Goal: Transaction & Acquisition: Purchase product/service

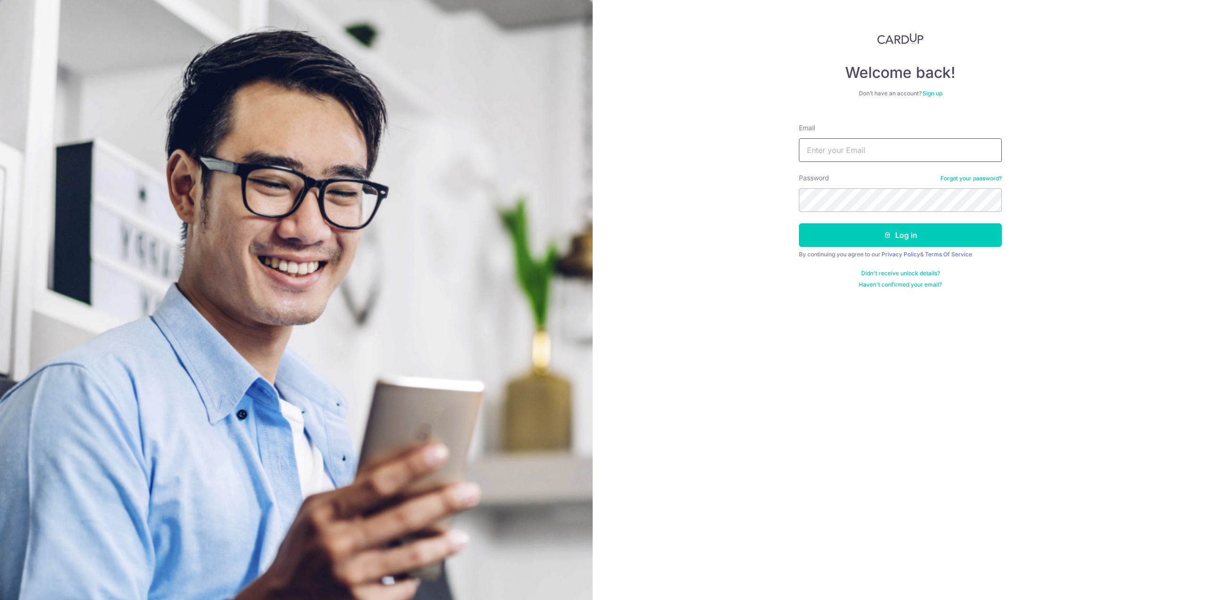
click at [856, 150] on input "Email" at bounding box center [900, 150] width 203 height 24
type input "carpeomnia4200@gmail.com"
click at [799, 223] on button "Log in" at bounding box center [900, 235] width 203 height 24
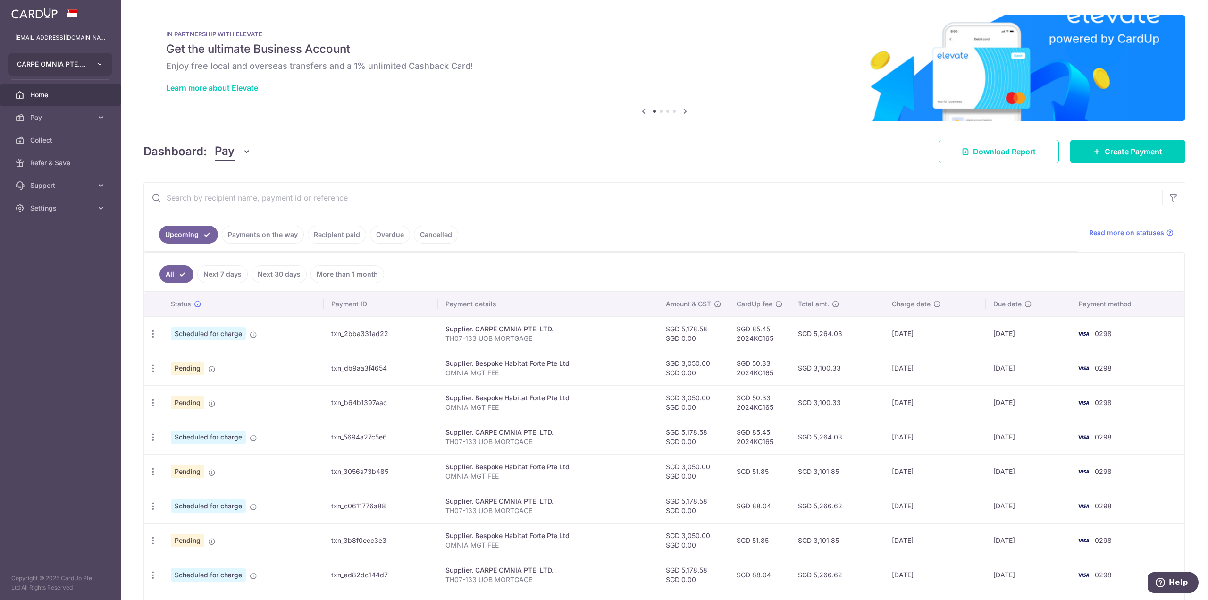
click at [98, 63] on icon "button" at bounding box center [100, 64] width 8 height 8
click at [65, 135] on link "ALPINE COLONY PTE. LTD." at bounding box center [63, 133] width 108 height 17
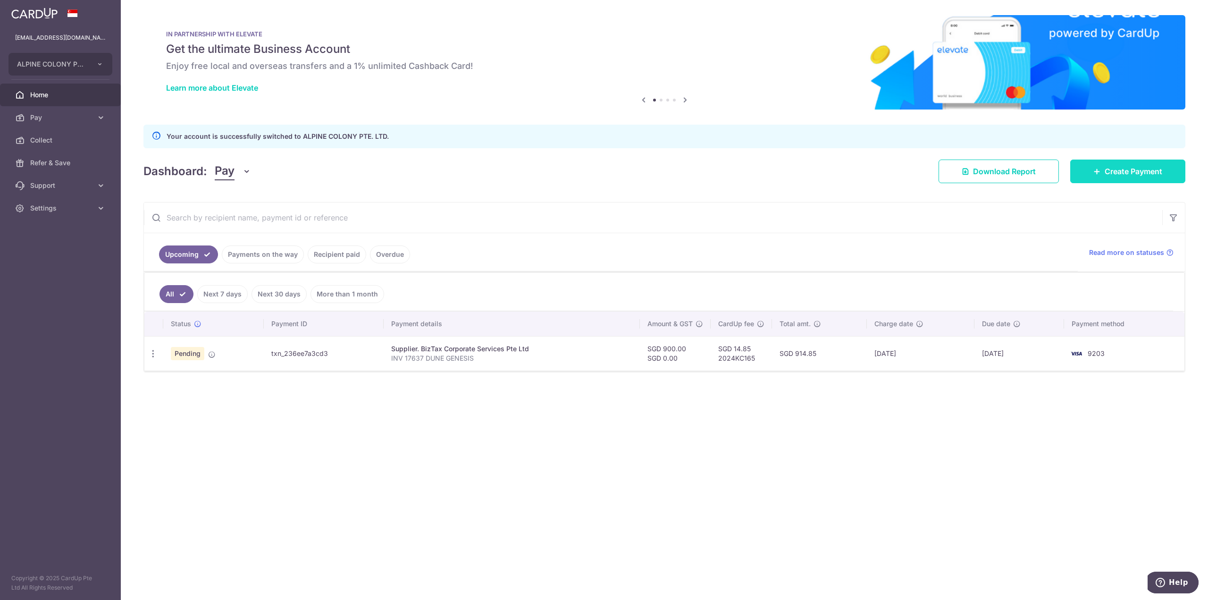
click at [1102, 181] on link "Create Payment" at bounding box center [1128, 172] width 115 height 24
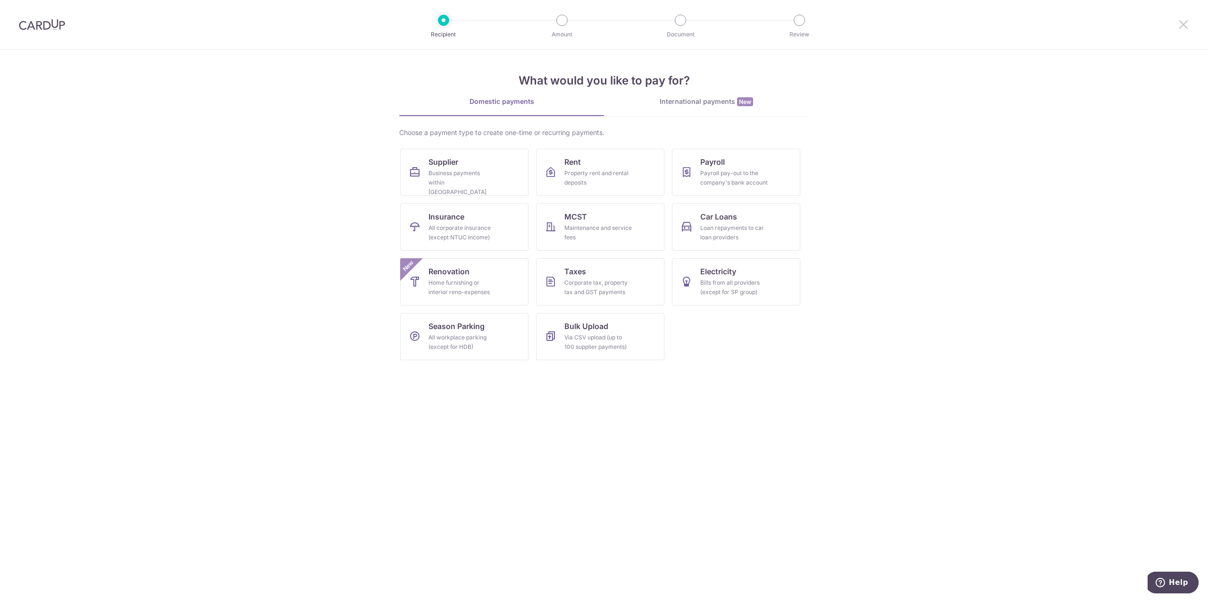
click at [1180, 27] on icon at bounding box center [1183, 24] width 11 height 12
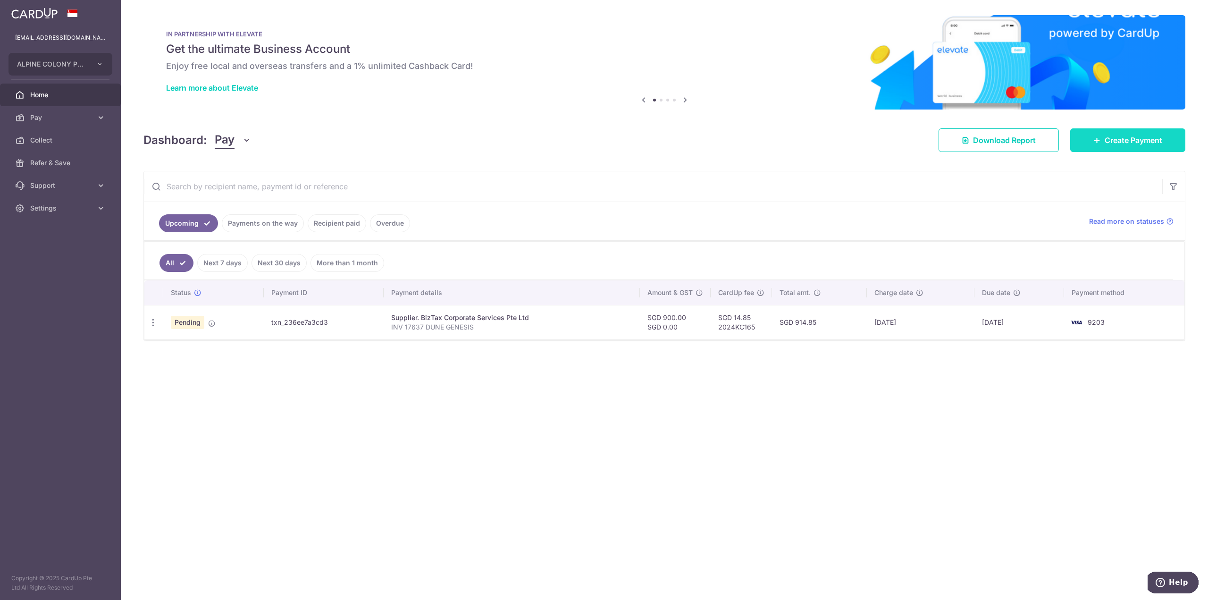
click at [1113, 144] on span "Create Payment" at bounding box center [1134, 140] width 58 height 11
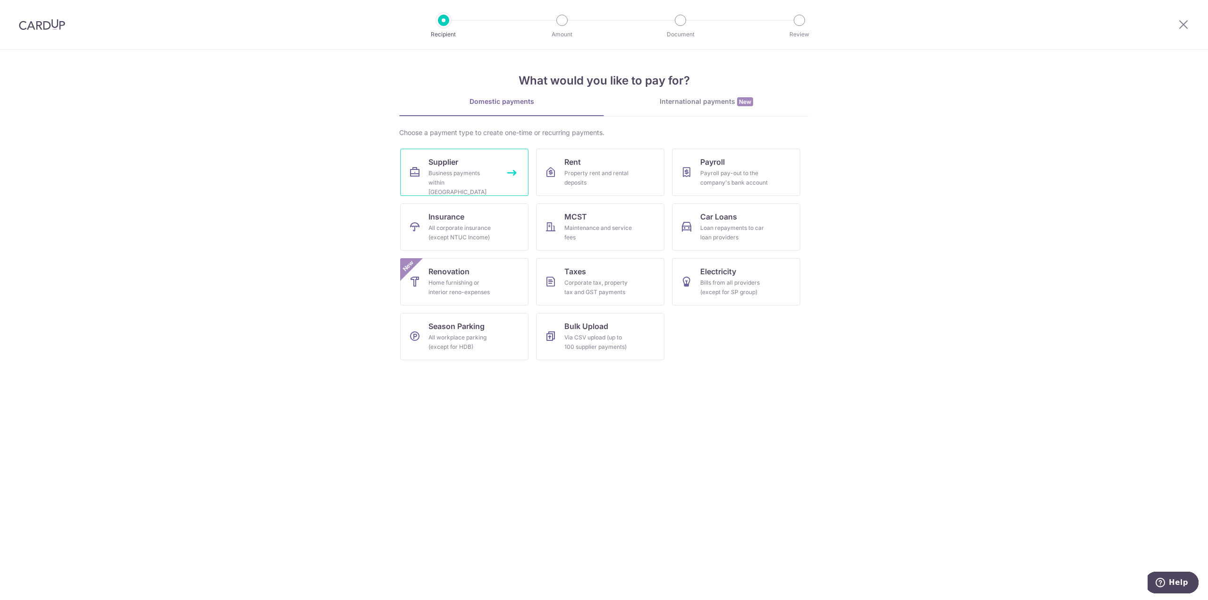
click at [461, 175] on div "Business payments within Singapore" at bounding box center [463, 183] width 68 height 28
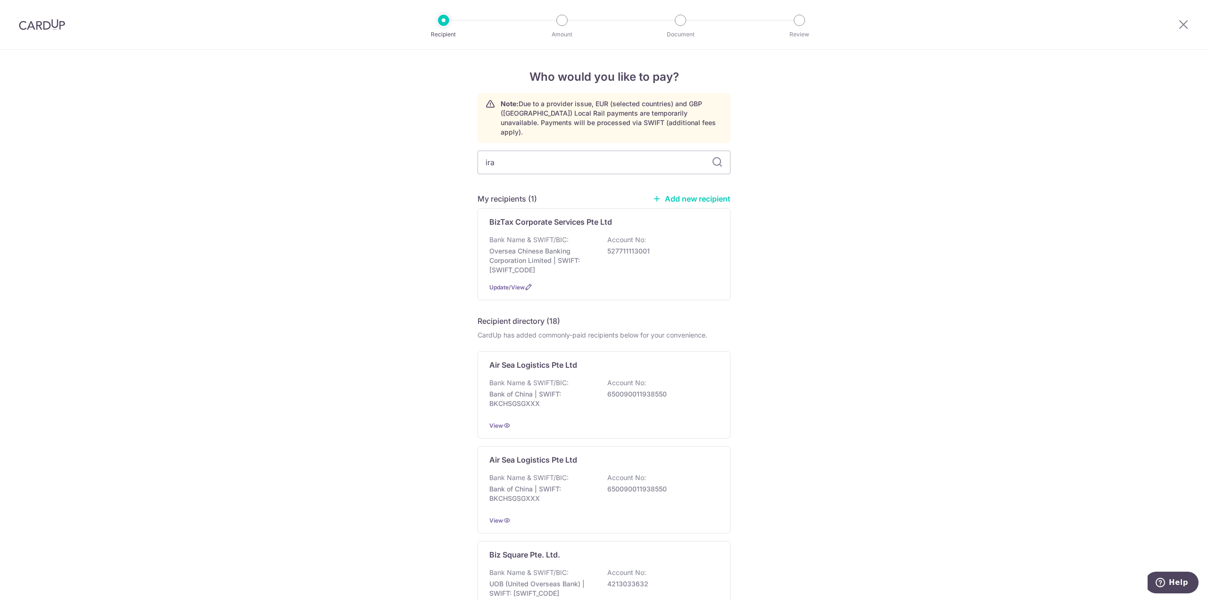
type input "iras"
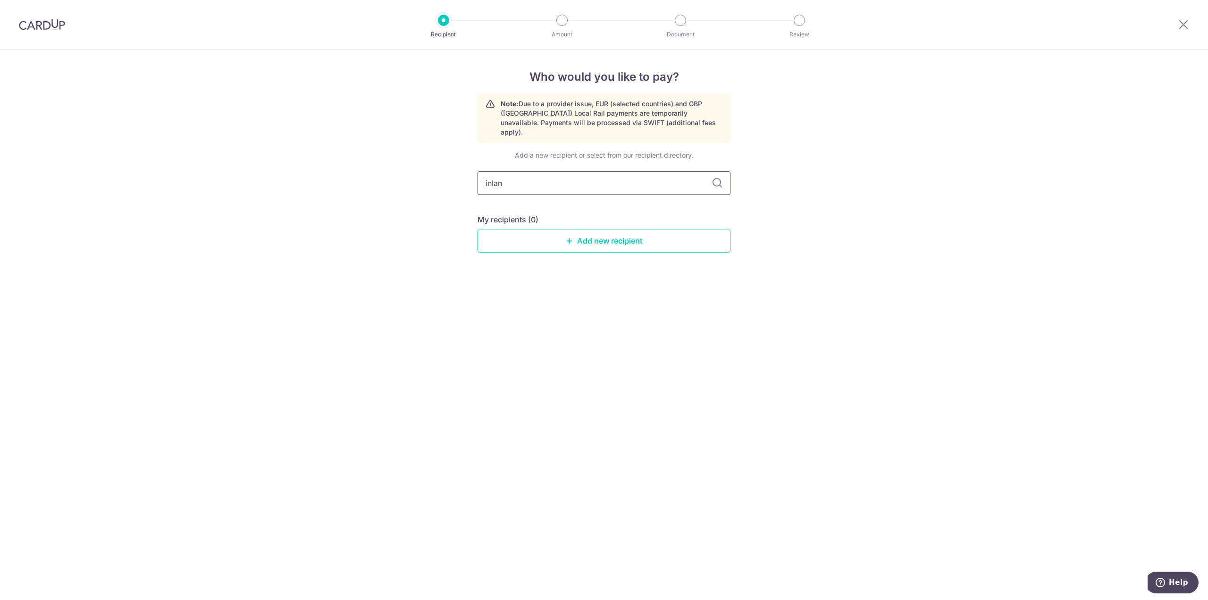
type input "inland"
click at [724, 177] on input "inland" at bounding box center [604, 183] width 253 height 24
click at [718, 177] on icon at bounding box center [717, 182] width 11 height 11
drag, startPoint x: 546, startPoint y: 176, endPoint x: 529, endPoint y: 175, distance: 17.5
click at [545, 176] on input "inland" at bounding box center [604, 183] width 253 height 24
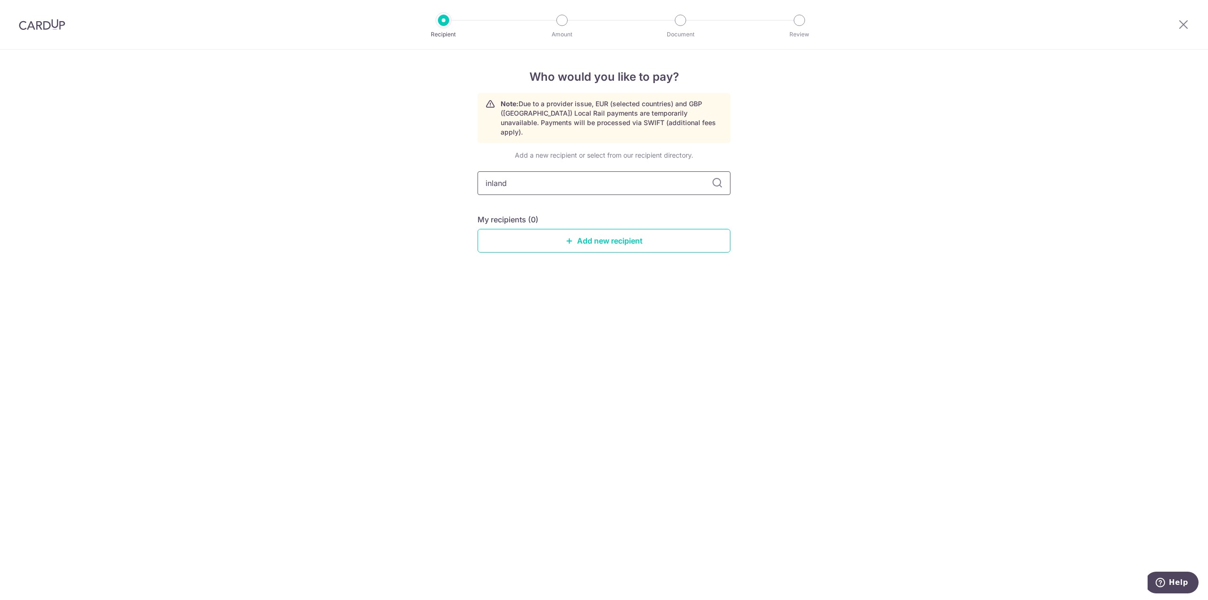
drag, startPoint x: 529, startPoint y: 175, endPoint x: 435, endPoint y: 173, distance: 94.0
click at [439, 173] on div "Who would you like to pay? Note: Due to a provider issue, EUR (selected countri…" at bounding box center [604, 325] width 1208 height 550
type input "iras"
drag, startPoint x: 607, startPoint y: 228, endPoint x: 609, endPoint y: 232, distance: 5.5
click at [607, 229] on link "Add new recipient" at bounding box center [604, 241] width 253 height 24
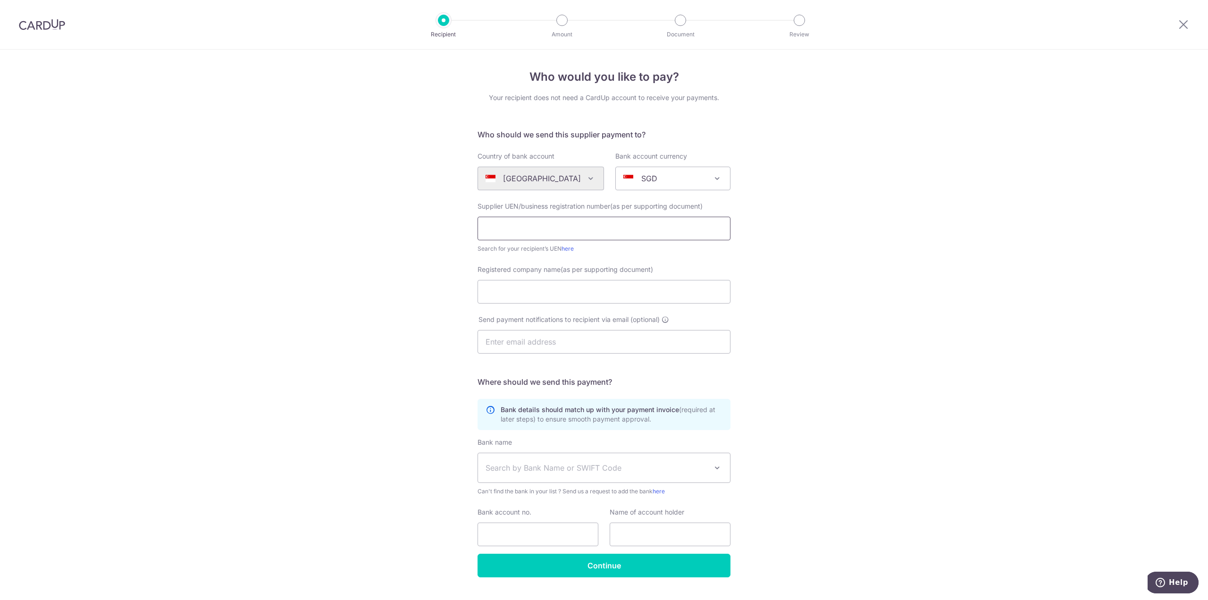
click at [637, 232] on input "text" at bounding box center [604, 229] width 253 height 24
click at [579, 293] on input "Registered company name(as per supporting document)" at bounding box center [604, 292] width 253 height 24
type input "Commissioner of Stamp Duties"
click at [583, 336] on input "text" at bounding box center [604, 342] width 253 height 24
type input "gemerald4200@gmail.com"
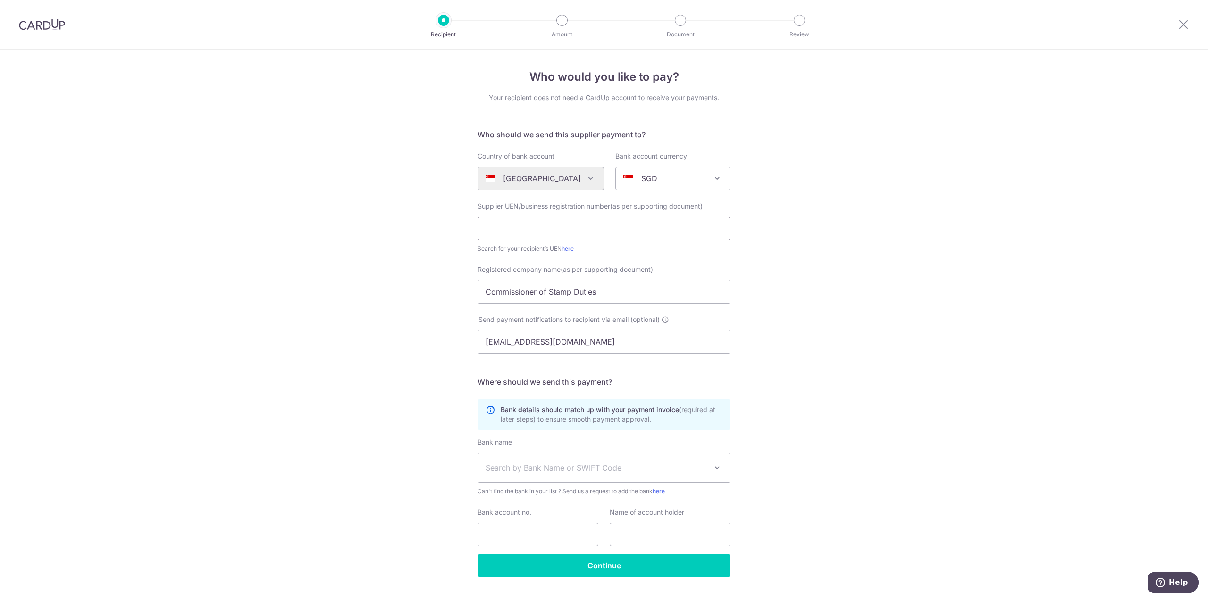
click at [636, 227] on input "text" at bounding box center [604, 229] width 253 height 24
paste input "200002170N"
type input "200002170N"
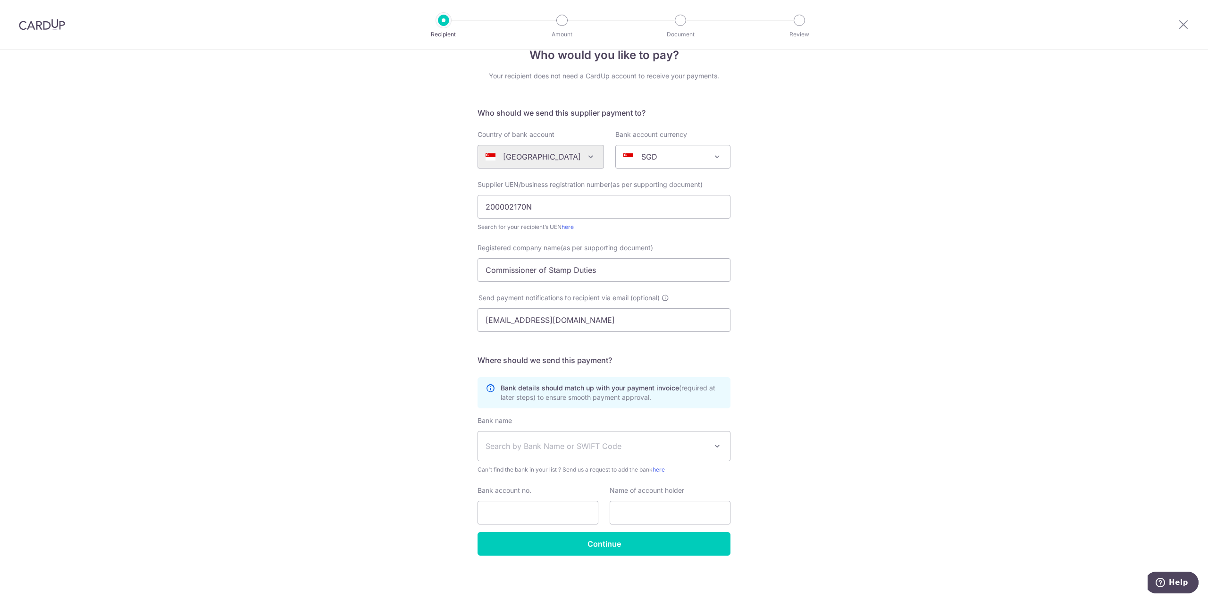
click at [644, 452] on span "Search by Bank Name or SWIFT Code" at bounding box center [604, 445] width 252 height 29
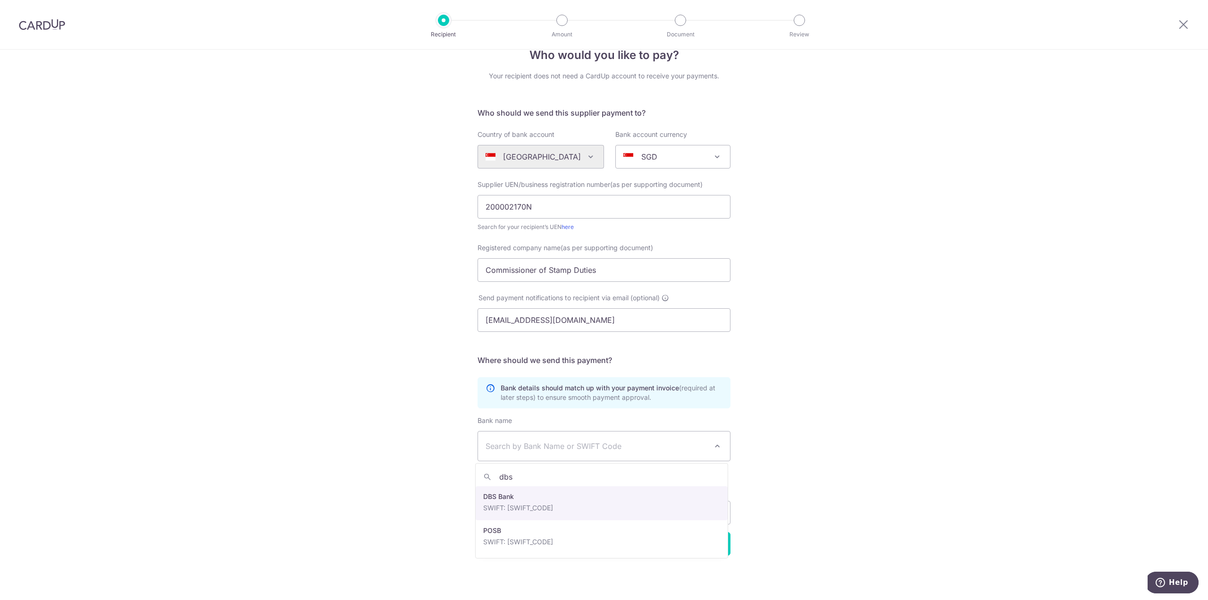
type input "dbs"
select select "6"
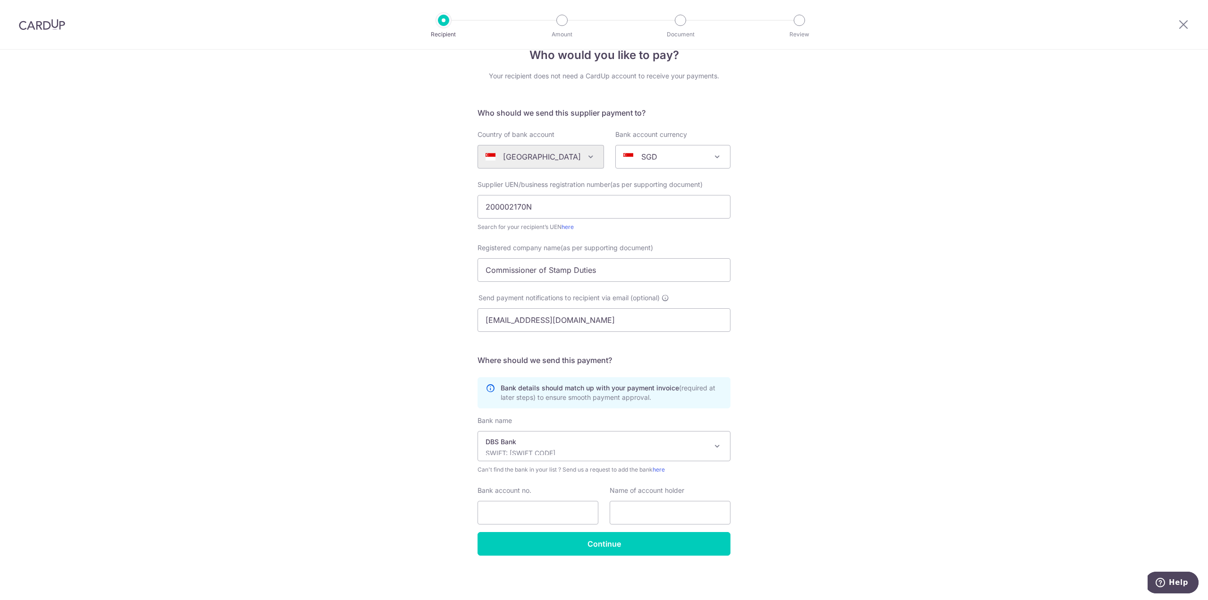
click at [511, 525] on div "Bank name (Select from our list, or add a new bank ) Select Bank UBS AG ANEXT B…" at bounding box center [604, 474] width 253 height 116
click at [527, 514] on input "Bank account no." at bounding box center [538, 513] width 121 height 24
type input "0010468600"
type input "Commissioner of Stamp Duties"
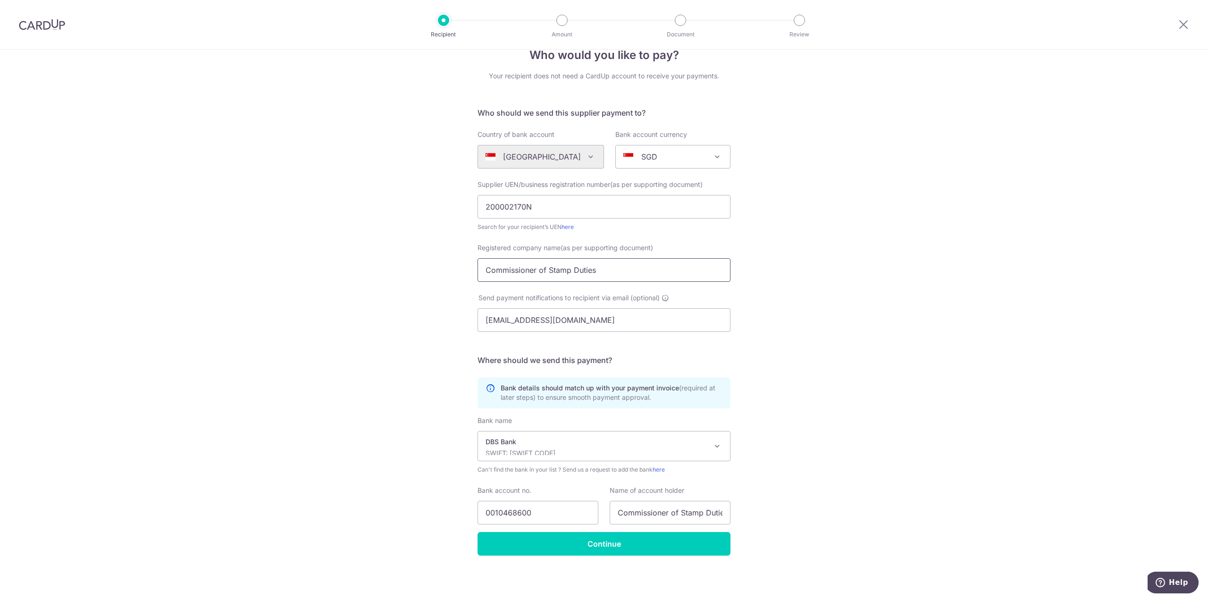
drag, startPoint x: 600, startPoint y: 267, endPoint x: 452, endPoint y: 290, distance: 149.6
click at [452, 290] on div "Who would you like to pay? Your recipient does not need a CardUp account to rec…" at bounding box center [604, 314] width 1208 height 572
type input "A"
type input "Commissioner of Stamp Duties"
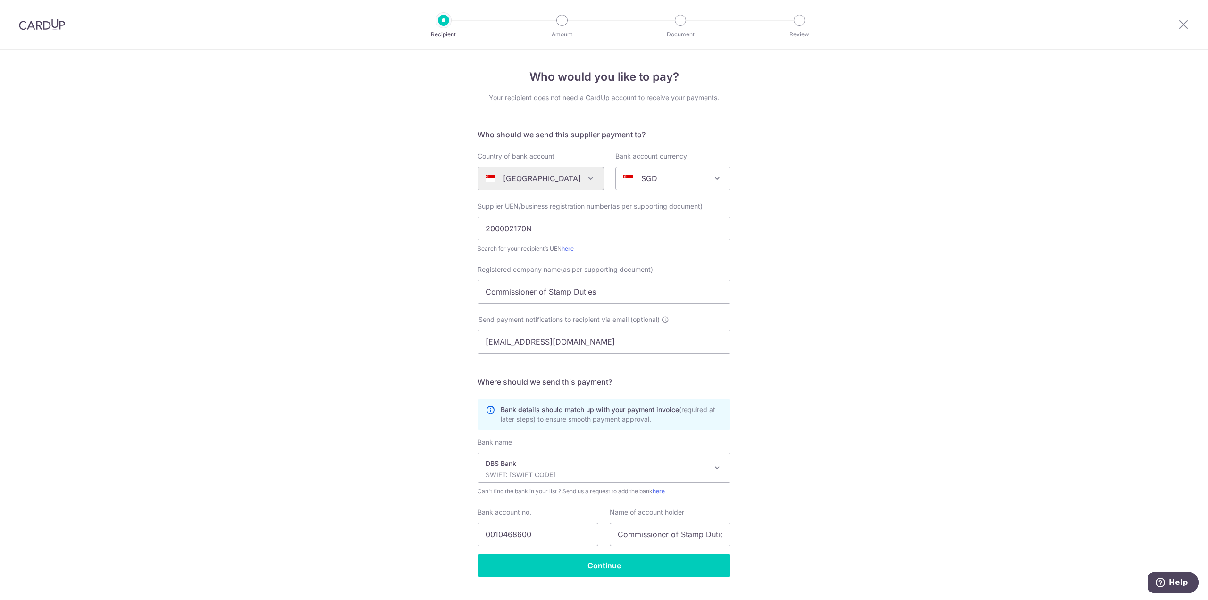
click at [744, 381] on div "Who would you like to pay? Your recipient does not need a CardUp account to rec…" at bounding box center [604, 336] width 1208 height 572
drag, startPoint x: 765, startPoint y: 400, endPoint x: 770, endPoint y: 402, distance: 5.5
click at [765, 400] on div "Who would you like to pay? Your recipient does not need a CardUp account to rec…" at bounding box center [604, 336] width 1208 height 572
click at [809, 334] on div "Who would you like to pay? Your recipient does not need a CardUp account to rec…" at bounding box center [604, 336] width 1208 height 572
click at [543, 219] on input "200002170N" at bounding box center [604, 229] width 253 height 24
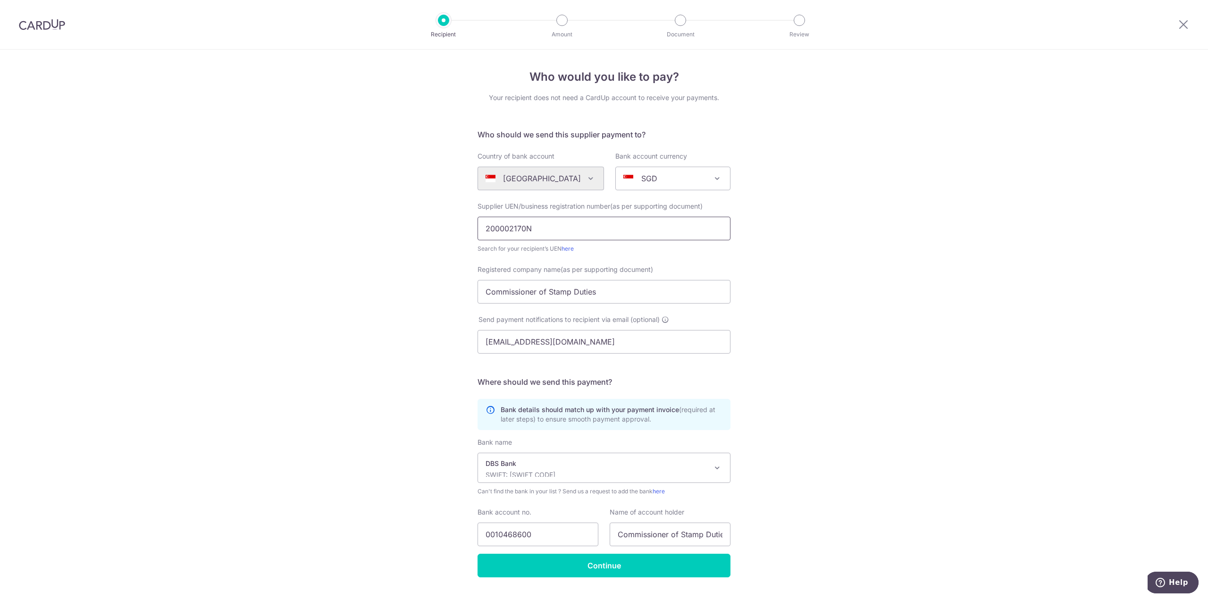
drag, startPoint x: 542, startPoint y: 223, endPoint x: 308, endPoint y: 225, distance: 234.6
click at [355, 216] on div "Who would you like to pay? Your recipient does not need a CardUp account to rec…" at bounding box center [604, 336] width 1208 height 572
click at [564, 235] on input "T0" at bounding box center [604, 229] width 253 height 24
type input "T08GB0020K"
click at [566, 244] on div "Search for your recipient’s UEN here" at bounding box center [604, 248] width 253 height 9
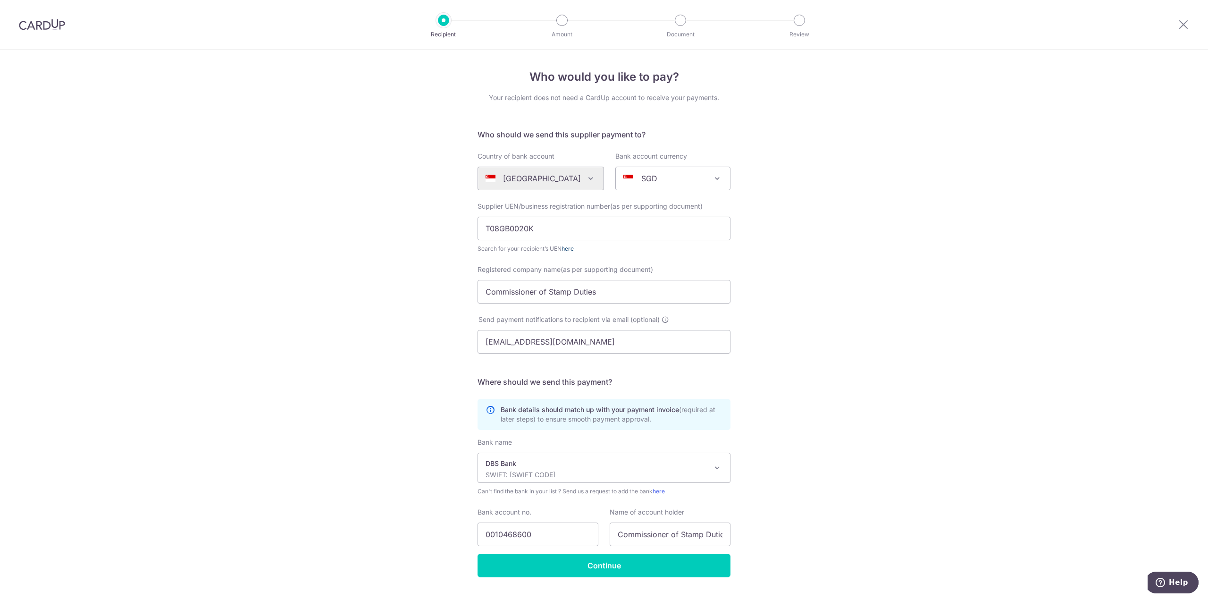
click at [567, 248] on link "here" at bounding box center [568, 248] width 12 height 7
drag, startPoint x: 831, startPoint y: 355, endPoint x: 745, endPoint y: 339, distance: 86.9
click at [831, 355] on div "Who would you like to pay? Your recipient does not need a CardUp account to rec…" at bounding box center [604, 336] width 1208 height 572
drag, startPoint x: 602, startPoint y: 292, endPoint x: 395, endPoint y: 293, distance: 207.7
click at [439, 295] on div "Who would you like to pay? Your recipient does not need a CardUp account to rec…" at bounding box center [604, 336] width 1208 height 572
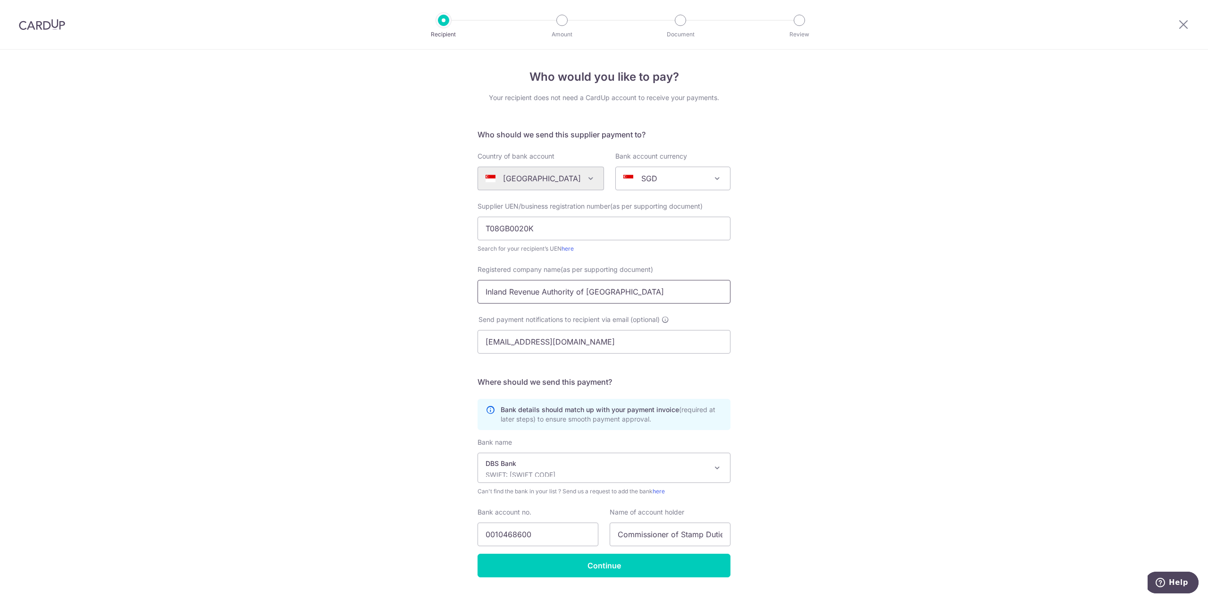
type input "Inland Revenue Authority of [GEOGRAPHIC_DATA]"
drag, startPoint x: 610, startPoint y: 336, endPoint x: 382, endPoint y: 339, distance: 227.6
click at [382, 339] on div "Who would you like to pay? Your recipient does not need a CardUp account to rec…" at bounding box center [604, 336] width 1208 height 572
click at [827, 263] on div "Who would you like to pay? Your recipient does not need a CardUp account to rec…" at bounding box center [604, 336] width 1208 height 572
click at [927, 348] on div "Who would you like to pay? Your recipient does not need a CardUp account to rec…" at bounding box center [604, 336] width 1208 height 572
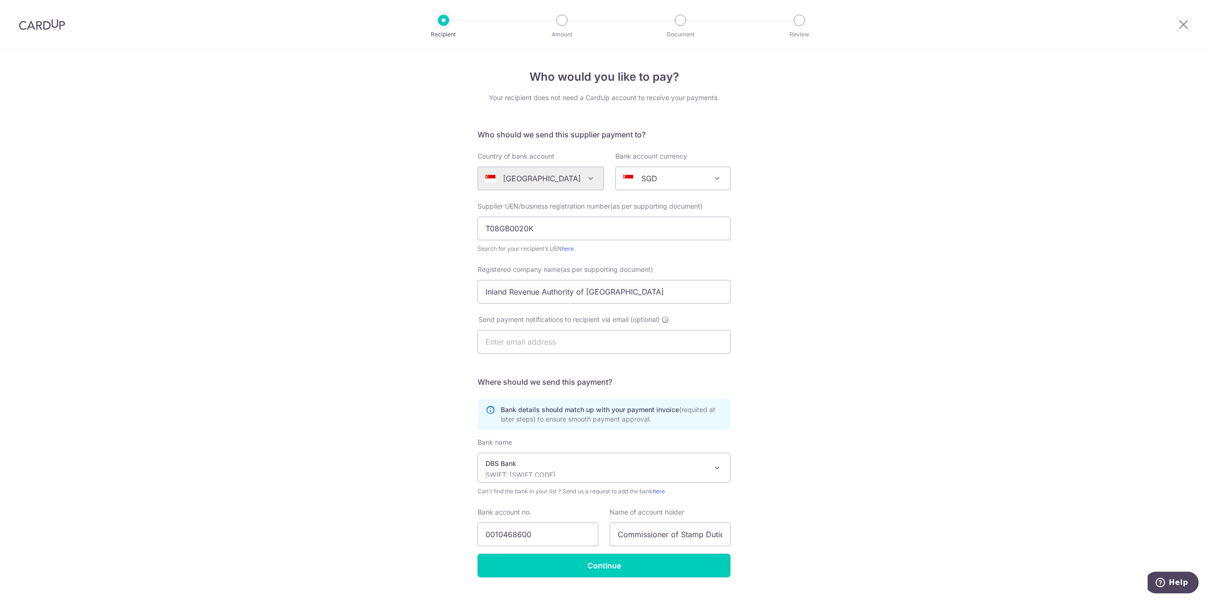
click at [606, 565] on input "Continue" at bounding box center [604, 566] width 253 height 24
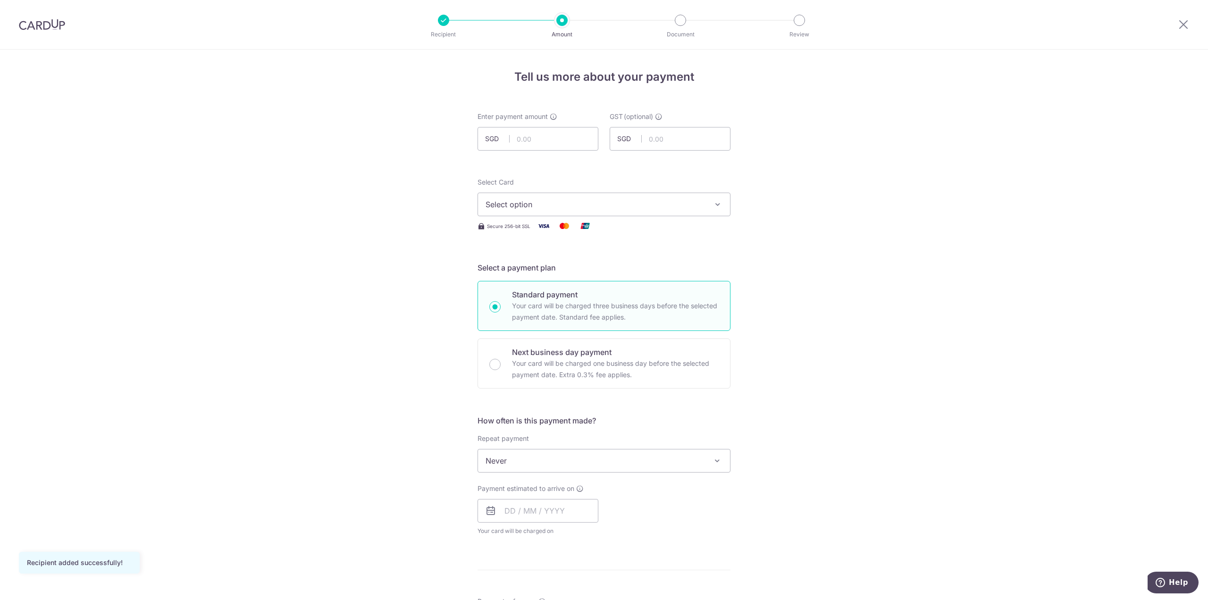
click at [959, 358] on div "Tell us more about your payment Enter payment amount SGD GST (optional) SGD Rec…" at bounding box center [604, 508] width 1208 height 917
click at [907, 301] on div "Tell us more about your payment Enter payment amount SGD GST (optional) SGD Rec…" at bounding box center [604, 508] width 1208 height 917
click at [550, 144] on input "text" at bounding box center [538, 139] width 121 height 24
type input "36,600.00"
click at [545, 208] on span "Select option" at bounding box center [596, 204] width 220 height 11
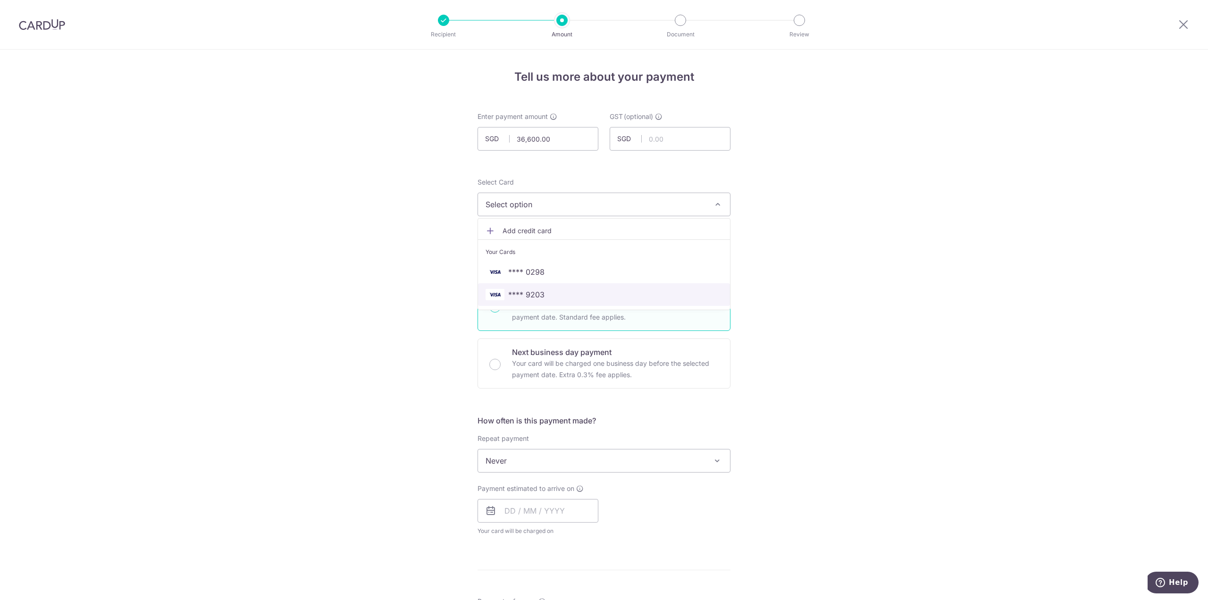
click at [541, 294] on span "**** 9203" at bounding box center [526, 294] width 36 height 11
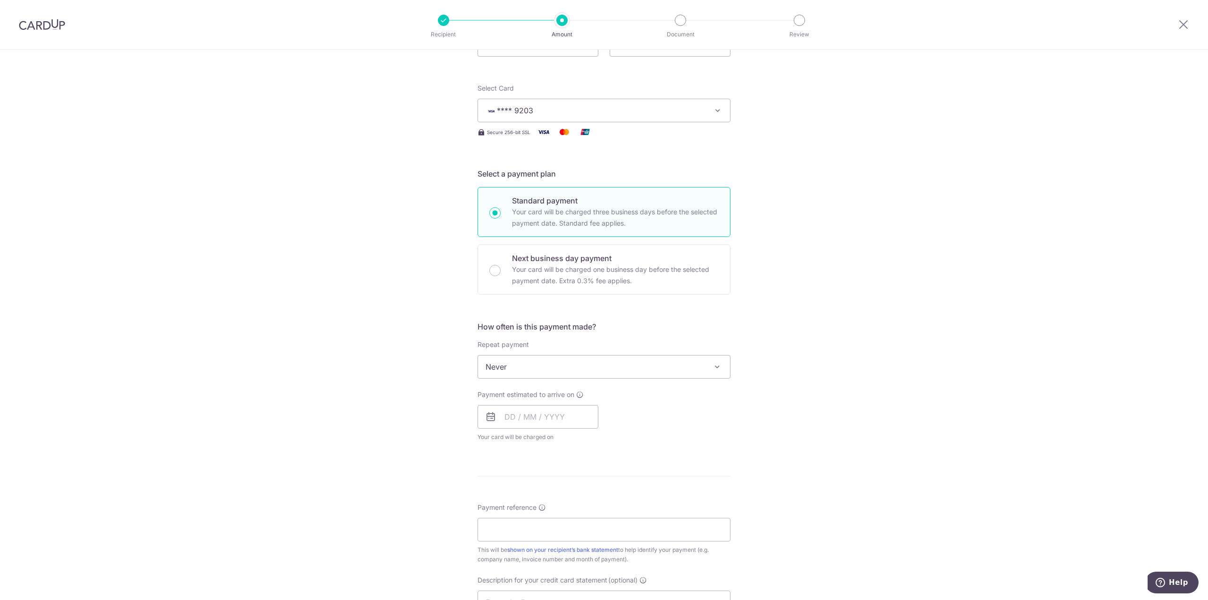
scroll to position [94, 0]
click at [677, 376] on span "Never" at bounding box center [604, 366] width 252 height 23
click at [646, 371] on span "Never" at bounding box center [604, 366] width 252 height 23
click at [564, 413] on input "text" at bounding box center [538, 417] width 121 height 24
click at [588, 522] on link "17" at bounding box center [591, 521] width 15 height 15
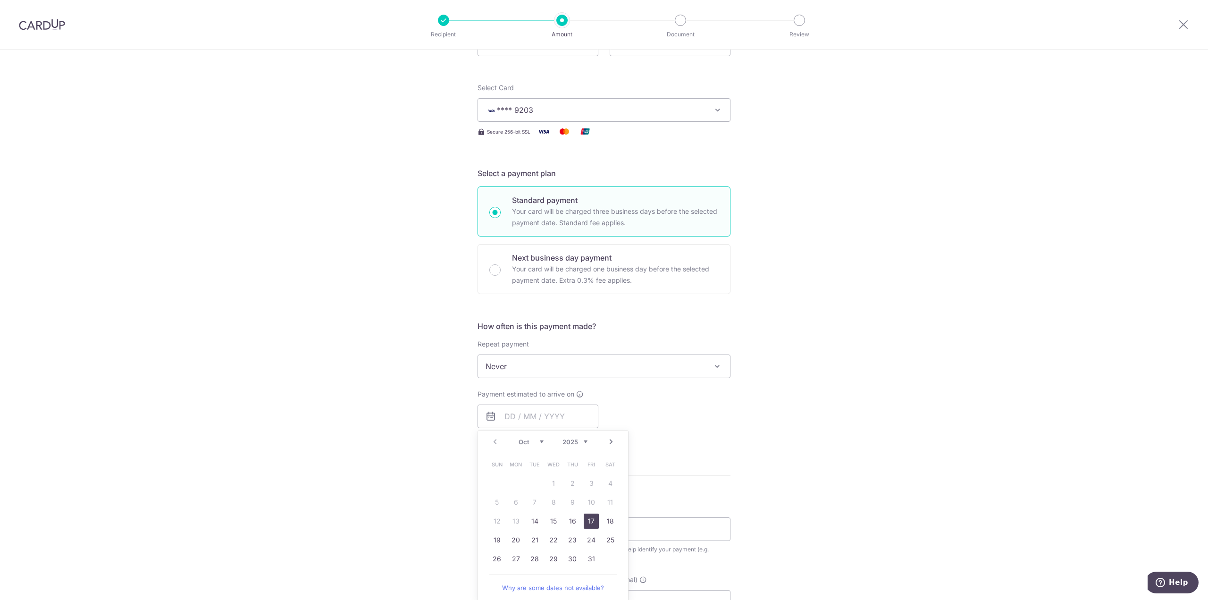
type input "17/10/2025"
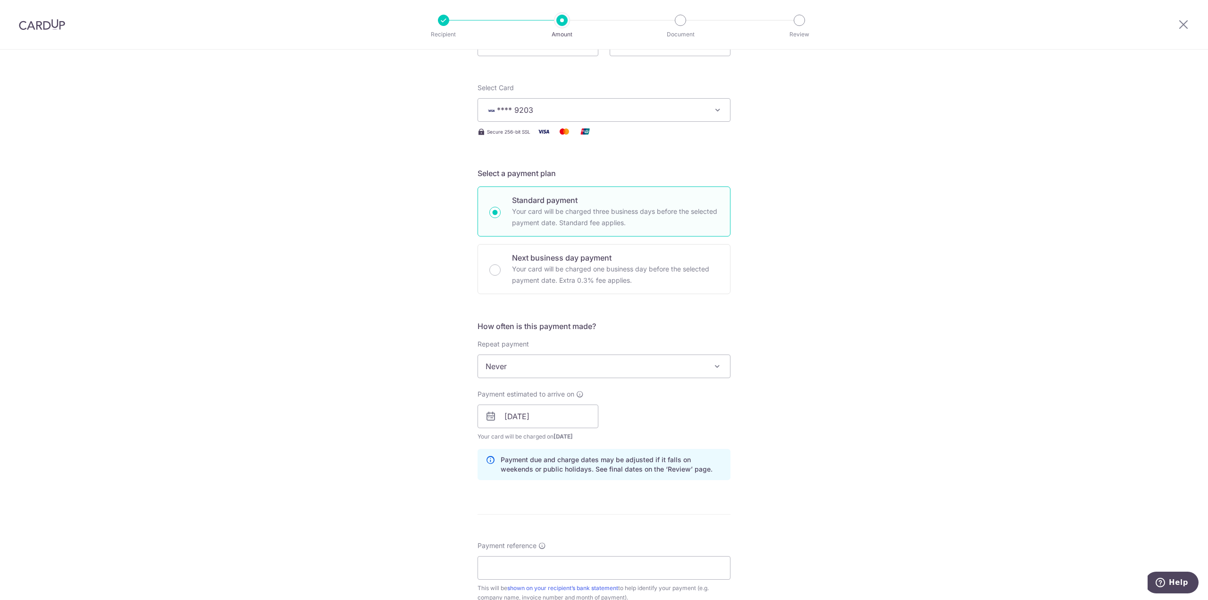
click at [827, 454] on div "Tell us more about your payment Enter payment amount SGD 36,600.00 36600.00 GST…" at bounding box center [604, 433] width 1208 height 956
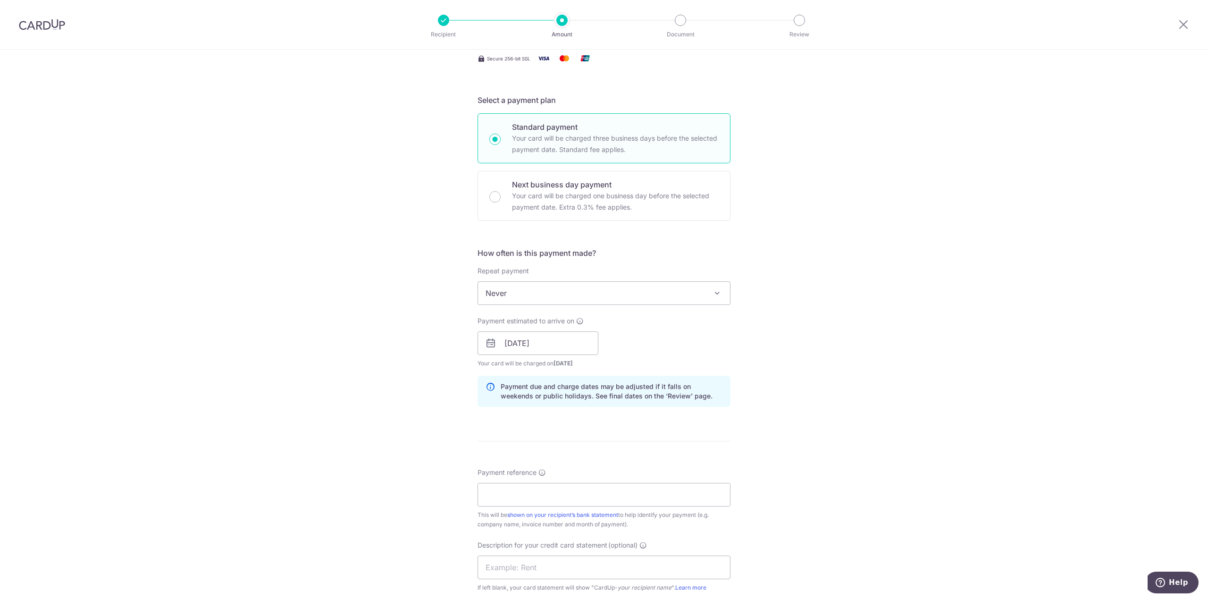
scroll to position [236, 0]
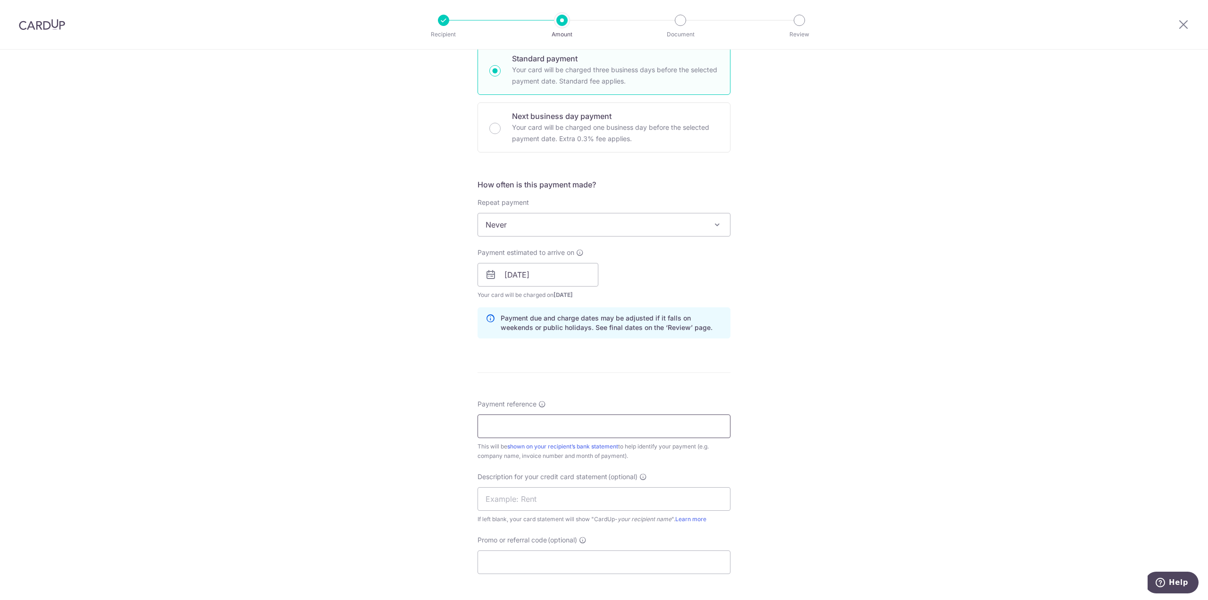
click at [632, 435] on input "Payment reference" at bounding box center [604, 426] width 253 height 24
type input "2510083832559"
click at [625, 494] on input "text" at bounding box center [604, 499] width 253 height 24
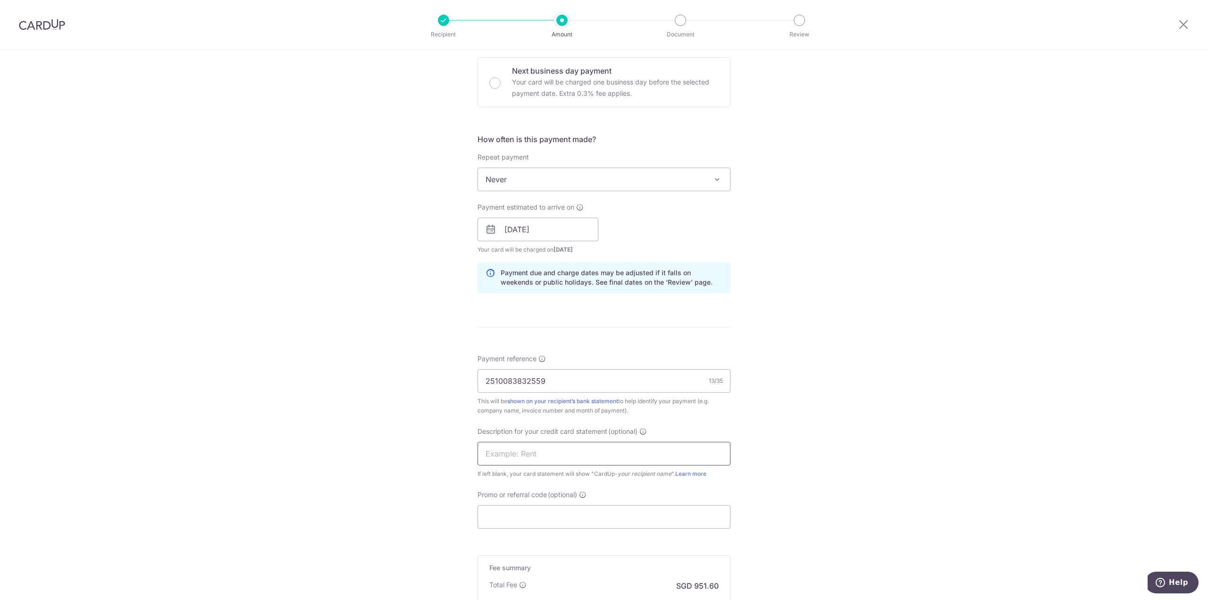
scroll to position [378, 0]
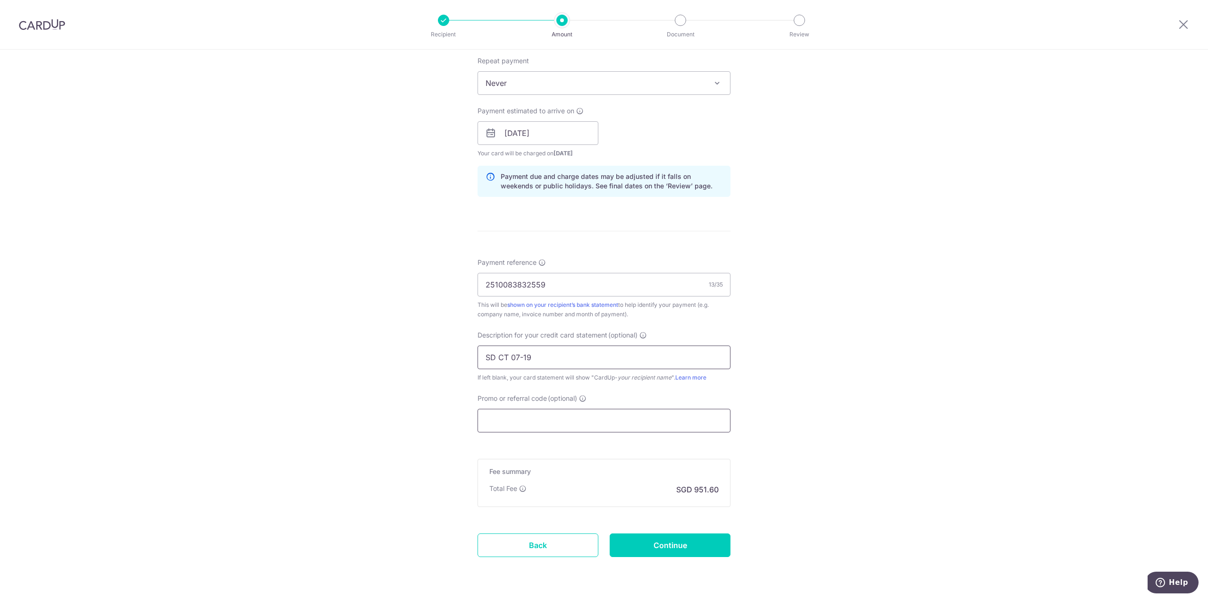
type input "SD CT 07-19"
click at [638, 427] on input "Promo or referral code (optional)" at bounding box center [604, 421] width 253 height 24
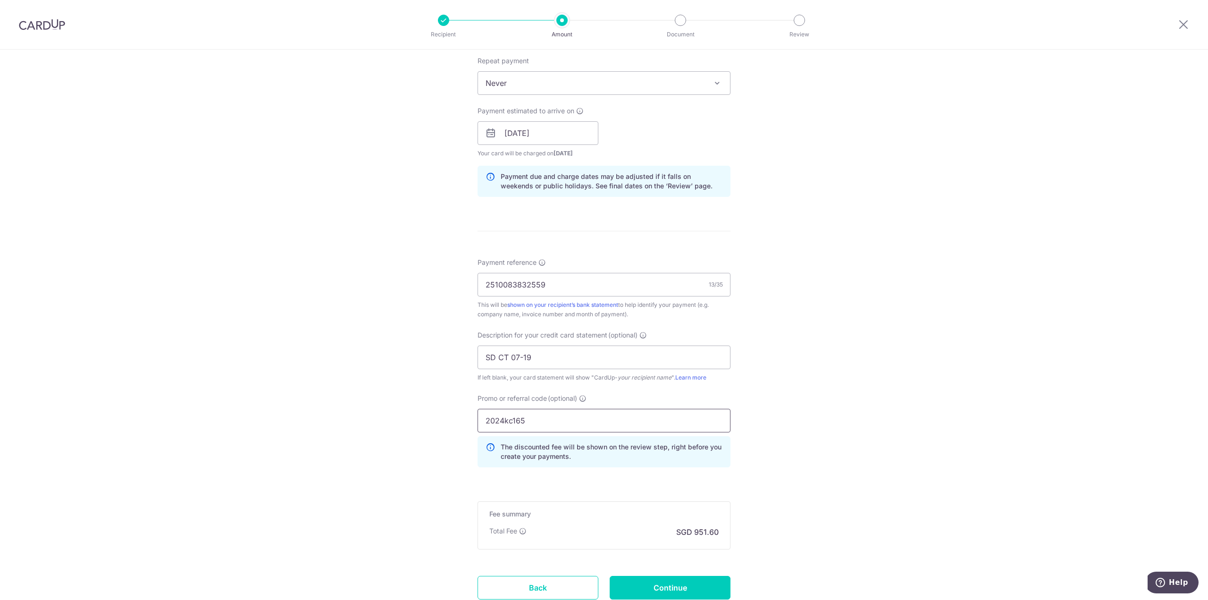
click at [512, 419] on input "2024kc165" at bounding box center [604, 421] width 253 height 24
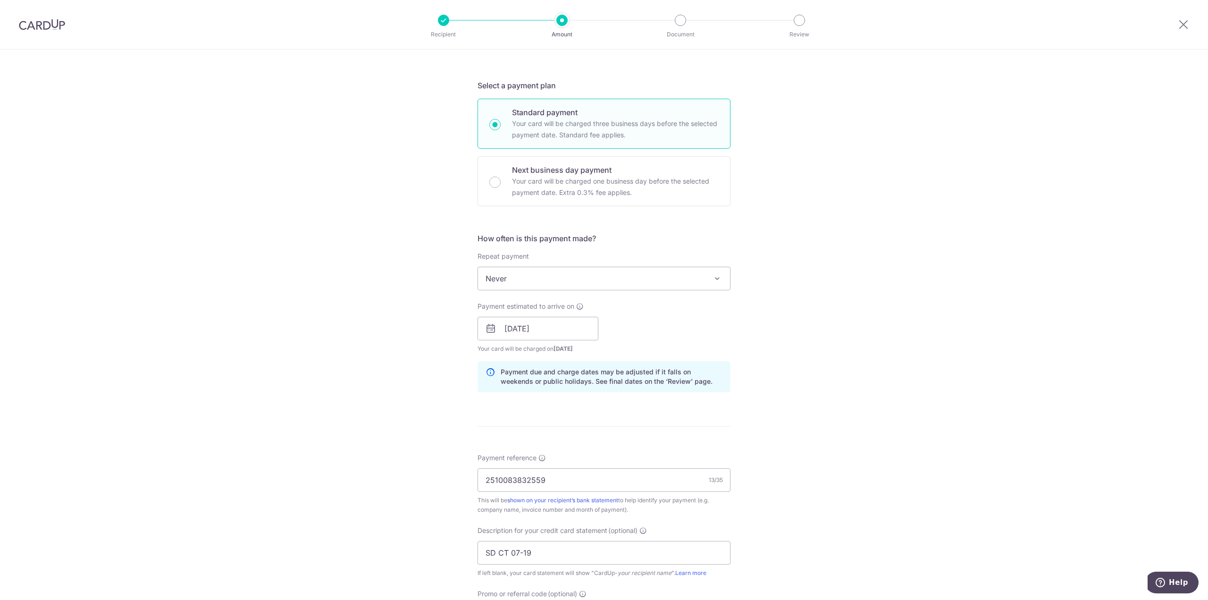
scroll to position [165, 0]
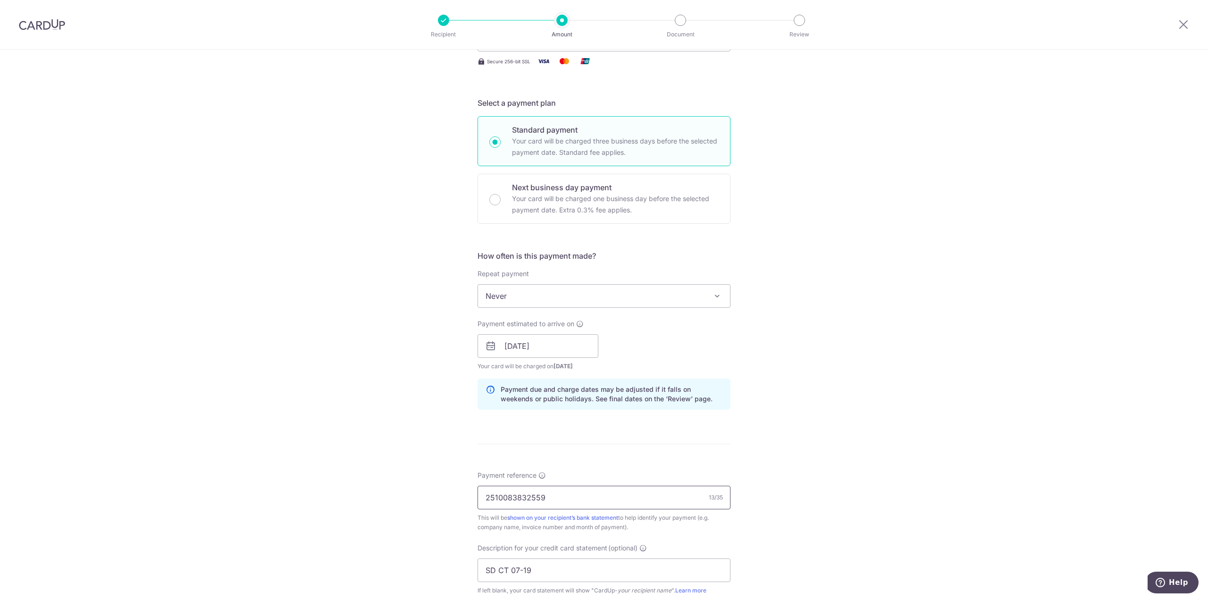
type input "2024KC165"
click at [625, 496] on input "2510083832559" at bounding box center [604, 498] width 253 height 24
type input "2510083832559ALPINECOLONY202541796W"
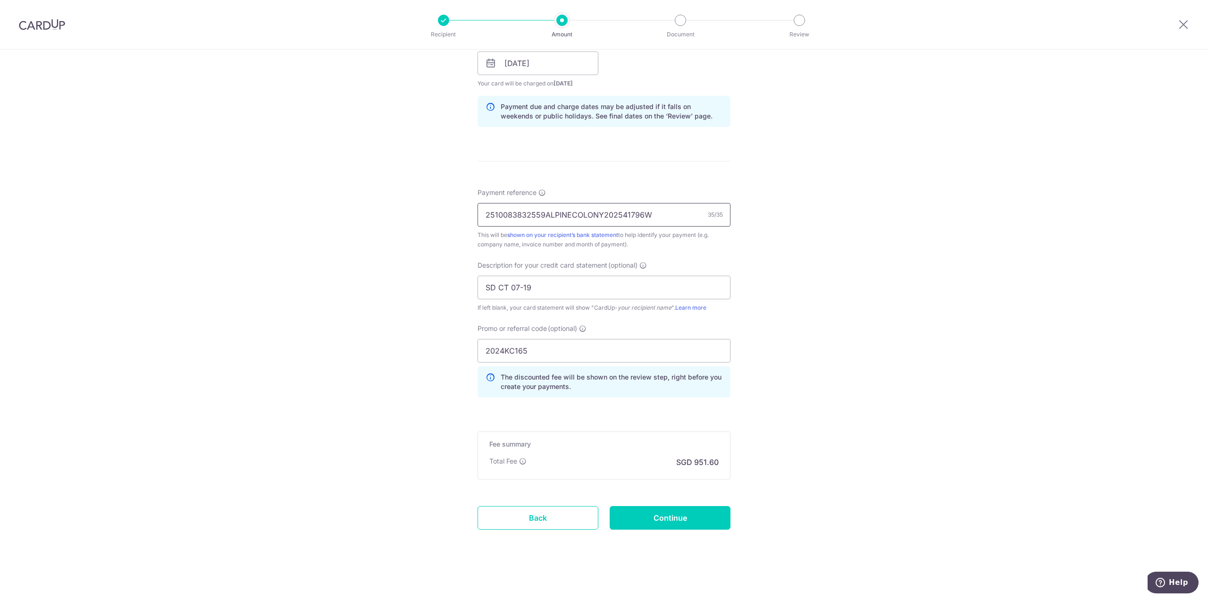
scroll to position [448, 0]
click at [671, 513] on input "Continue" at bounding box center [670, 518] width 121 height 24
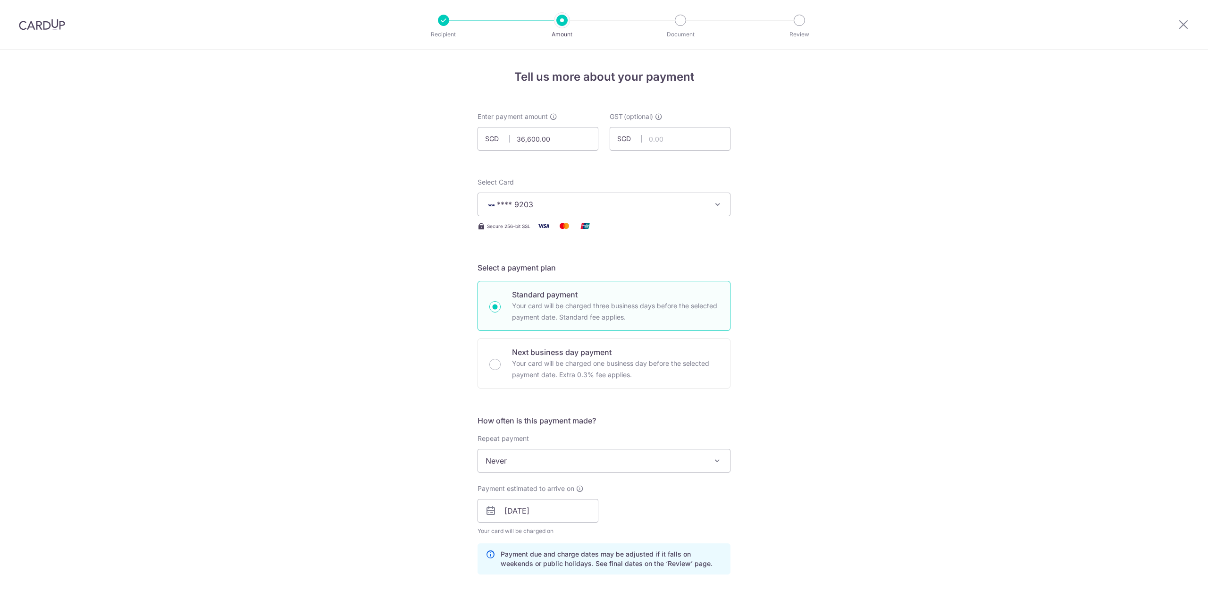
scroll to position [461, 0]
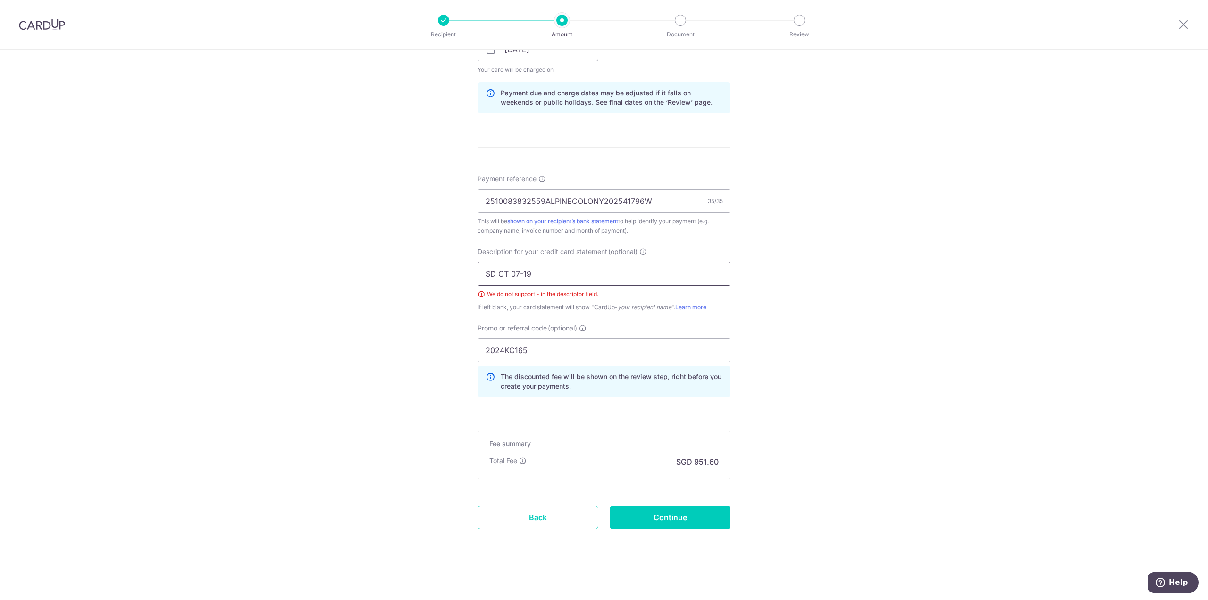
click at [519, 277] on input "SD CT 07-19" at bounding box center [604, 274] width 253 height 24
type input "SD CT 0719"
click at [654, 518] on input "Continue" at bounding box center [670, 518] width 121 height 24
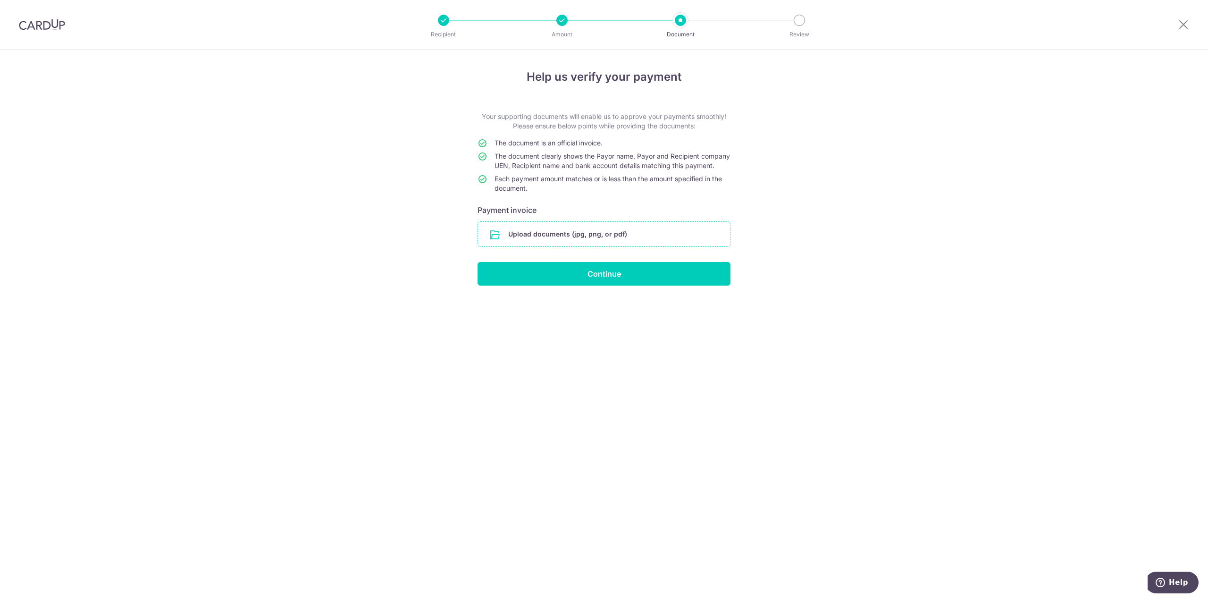
click at [596, 243] on input "file" at bounding box center [604, 234] width 252 height 25
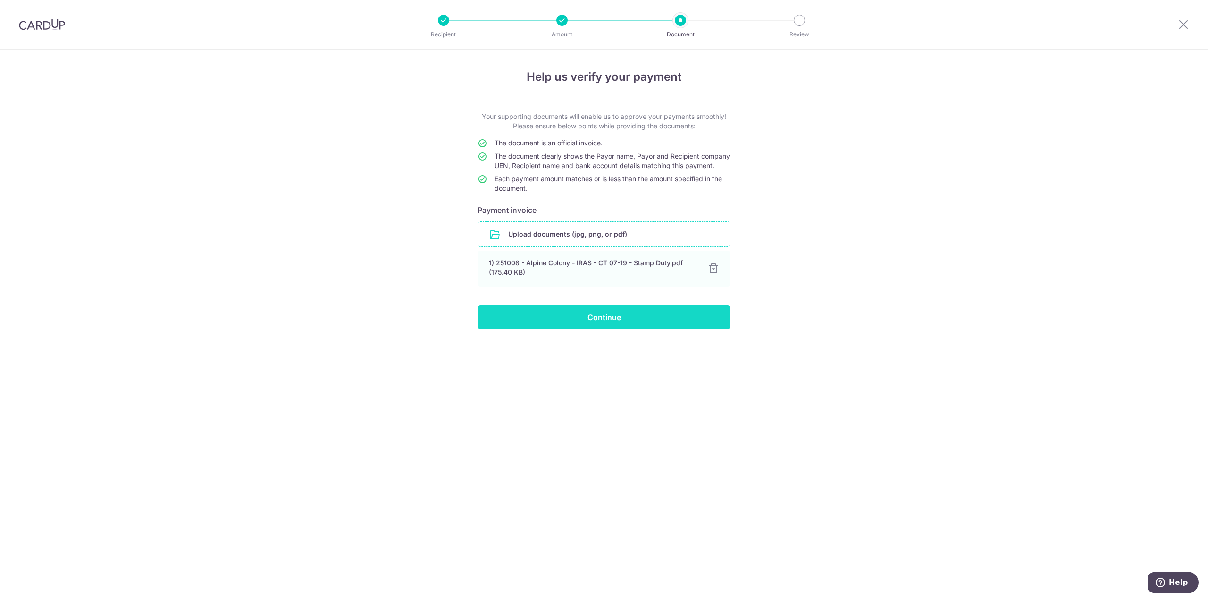
click at [581, 328] on input "Continue" at bounding box center [604, 317] width 253 height 24
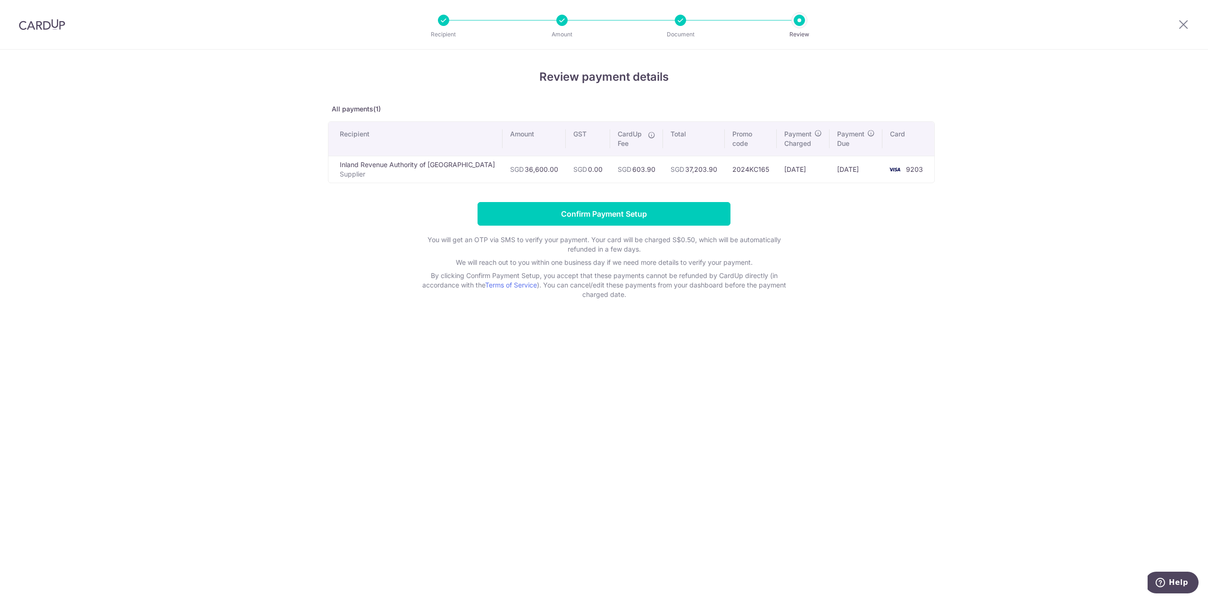
click at [683, 21] on div at bounding box center [680, 20] width 11 height 11
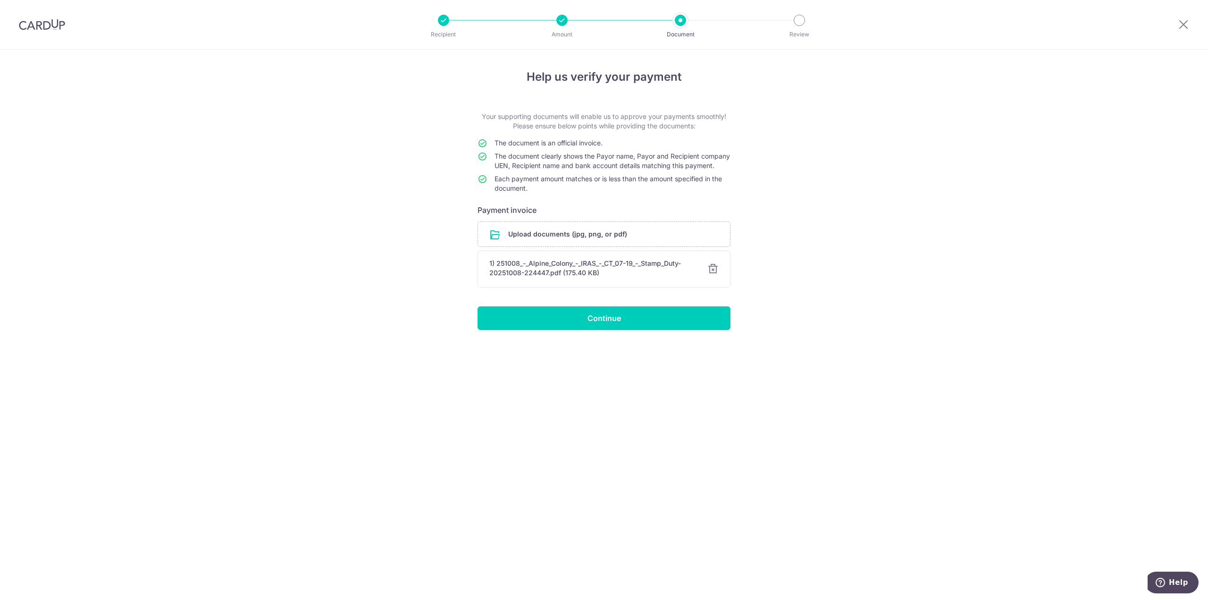
click at [716, 275] on div at bounding box center [713, 268] width 11 height 11
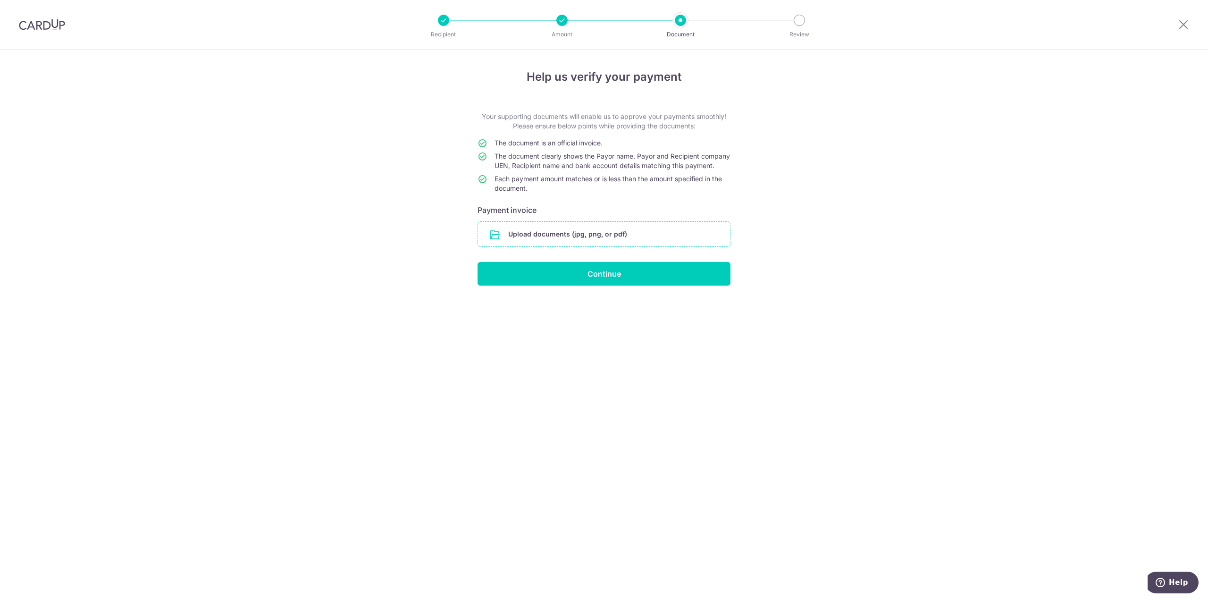
click at [595, 238] on input "file" at bounding box center [604, 234] width 252 height 25
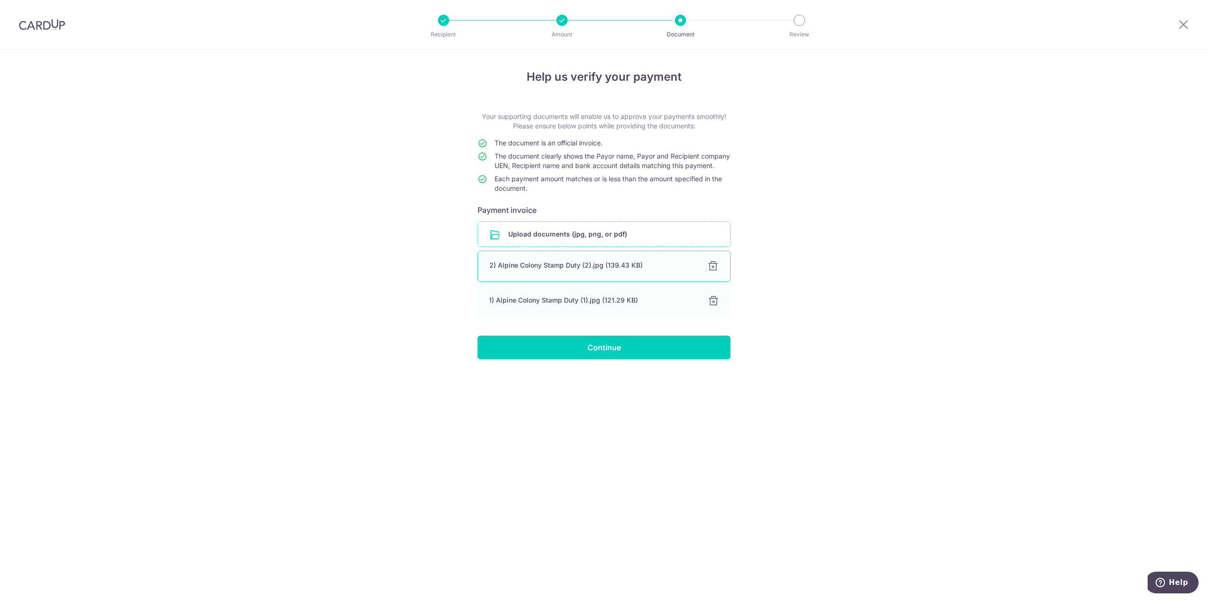
click at [716, 272] on div at bounding box center [713, 266] width 11 height 11
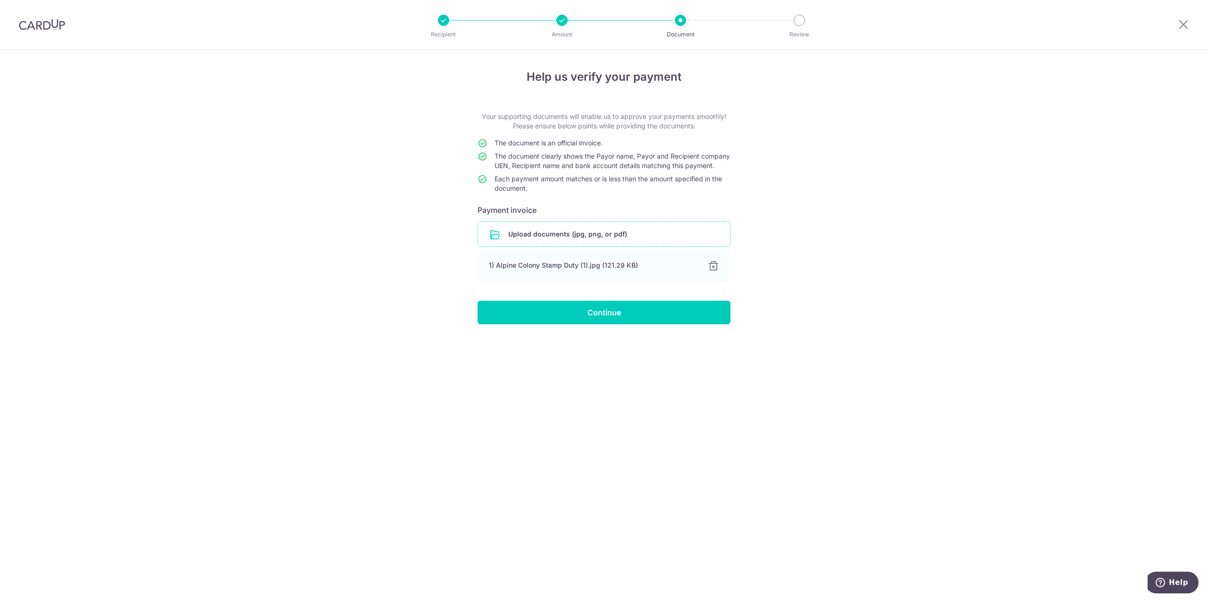
click at [549, 236] on input "file" at bounding box center [604, 234] width 252 height 25
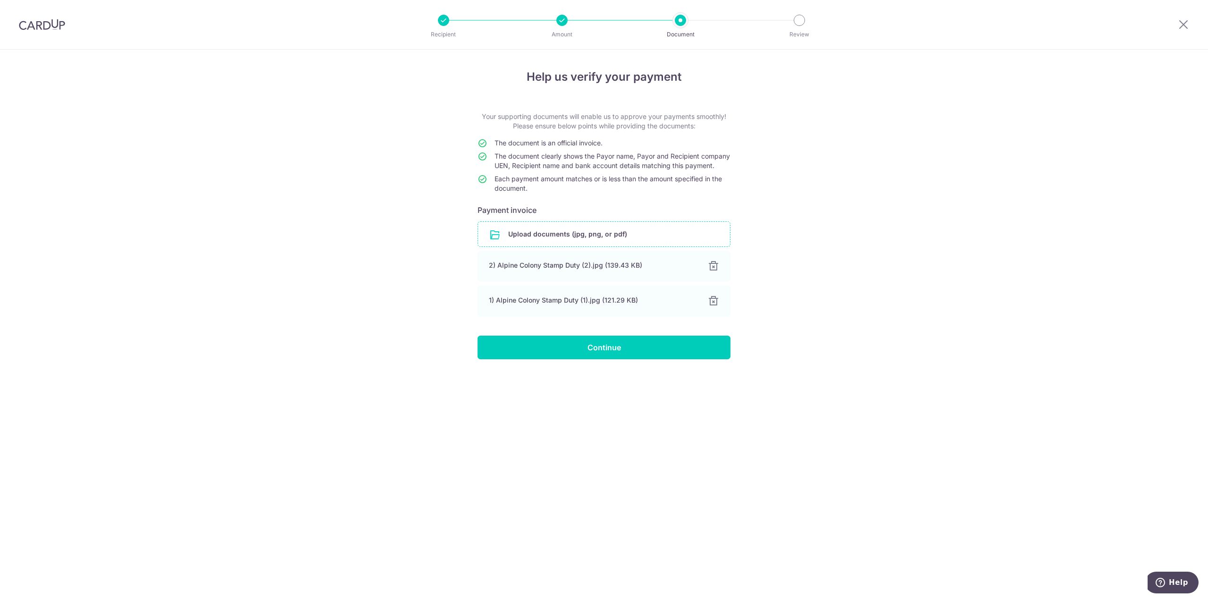
click at [711, 307] on div at bounding box center [713, 301] width 11 height 11
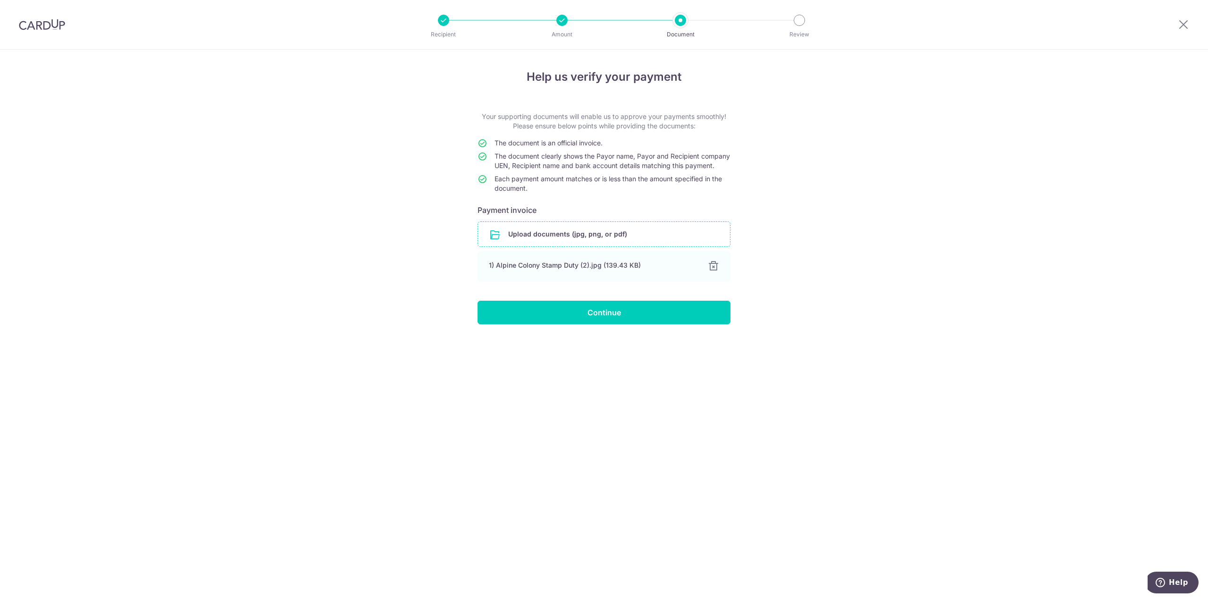
click at [605, 245] on input "file" at bounding box center [604, 234] width 252 height 25
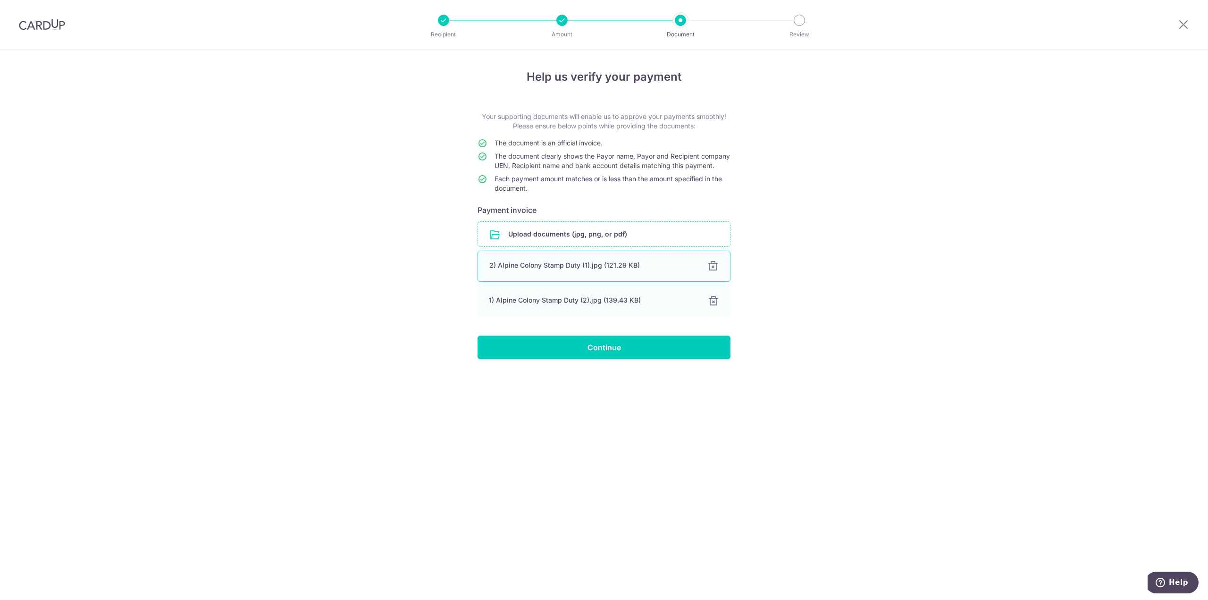
click at [713, 272] on div at bounding box center [713, 266] width 11 height 11
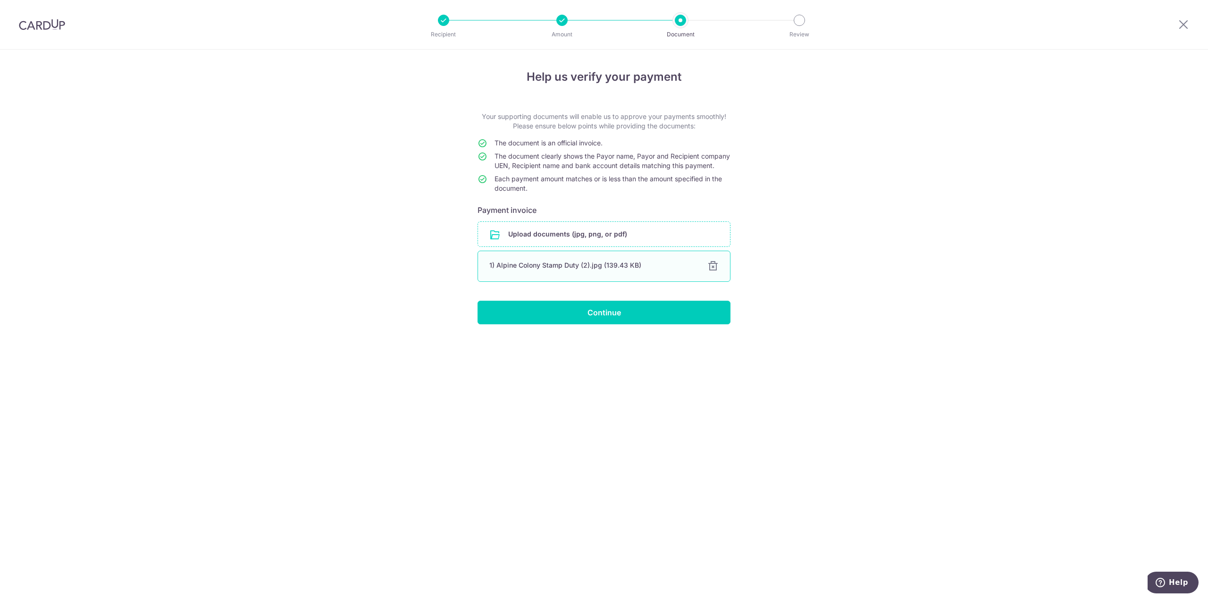
click at [717, 270] on div at bounding box center [713, 266] width 11 height 11
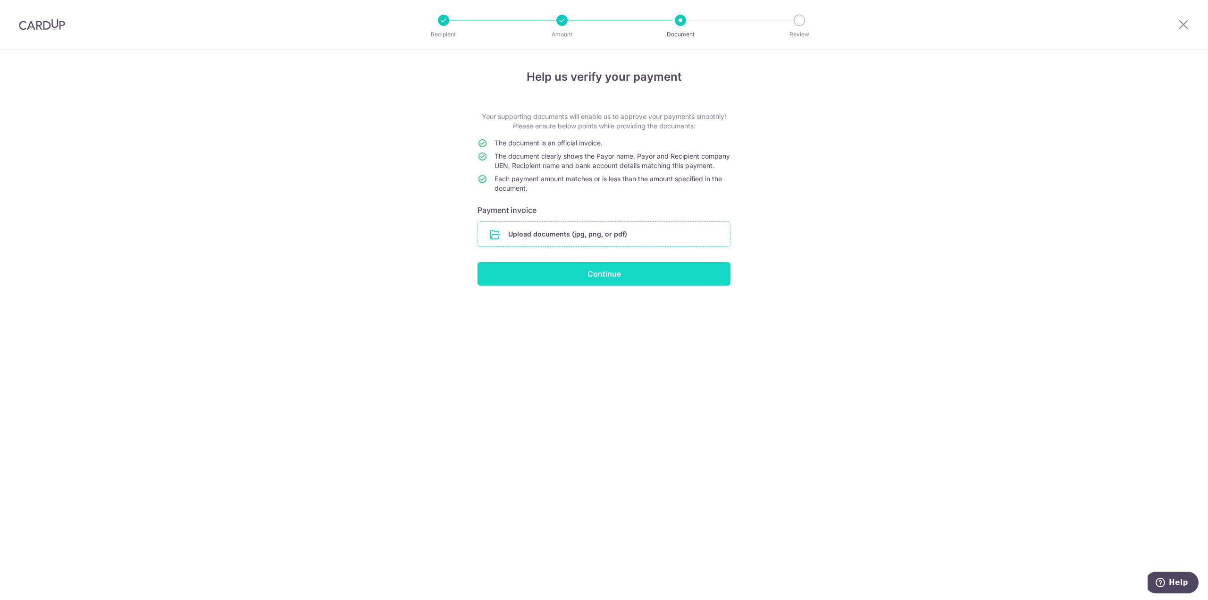
click at [678, 280] on input "Continue" at bounding box center [604, 274] width 253 height 24
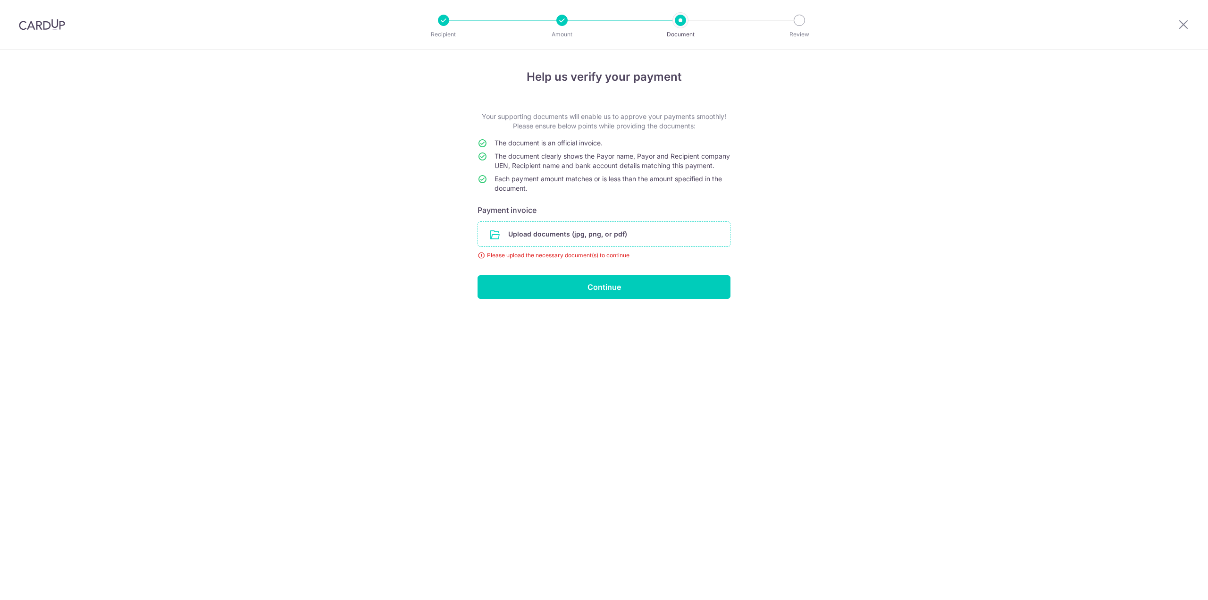
click at [588, 245] on input "file" at bounding box center [604, 234] width 252 height 25
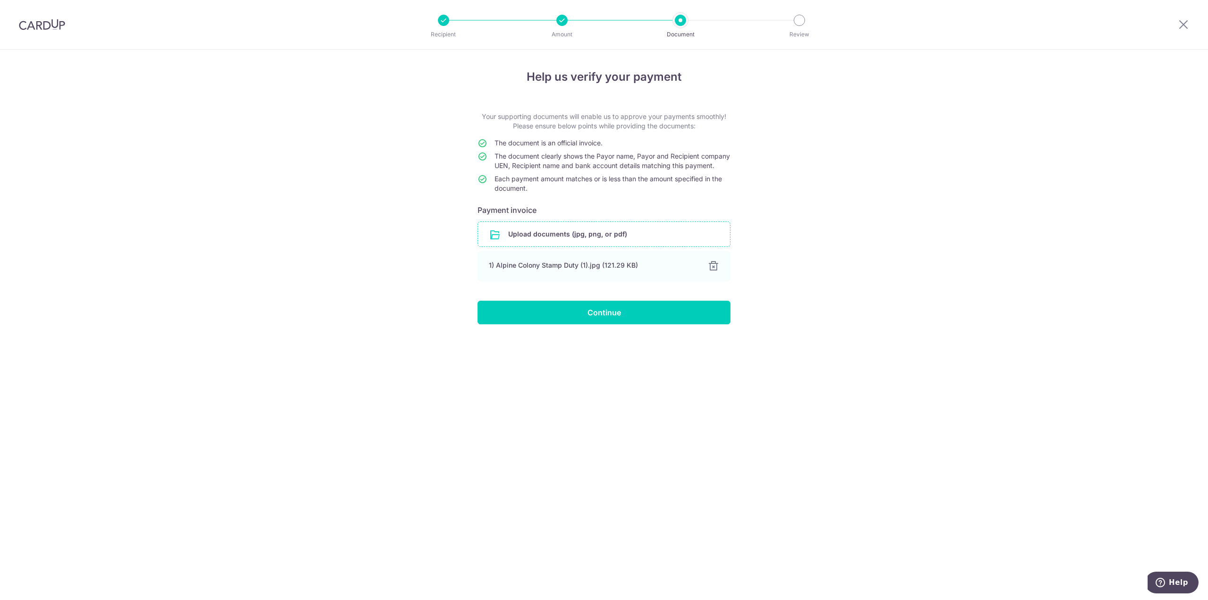
click at [575, 242] on input "file" at bounding box center [604, 234] width 252 height 25
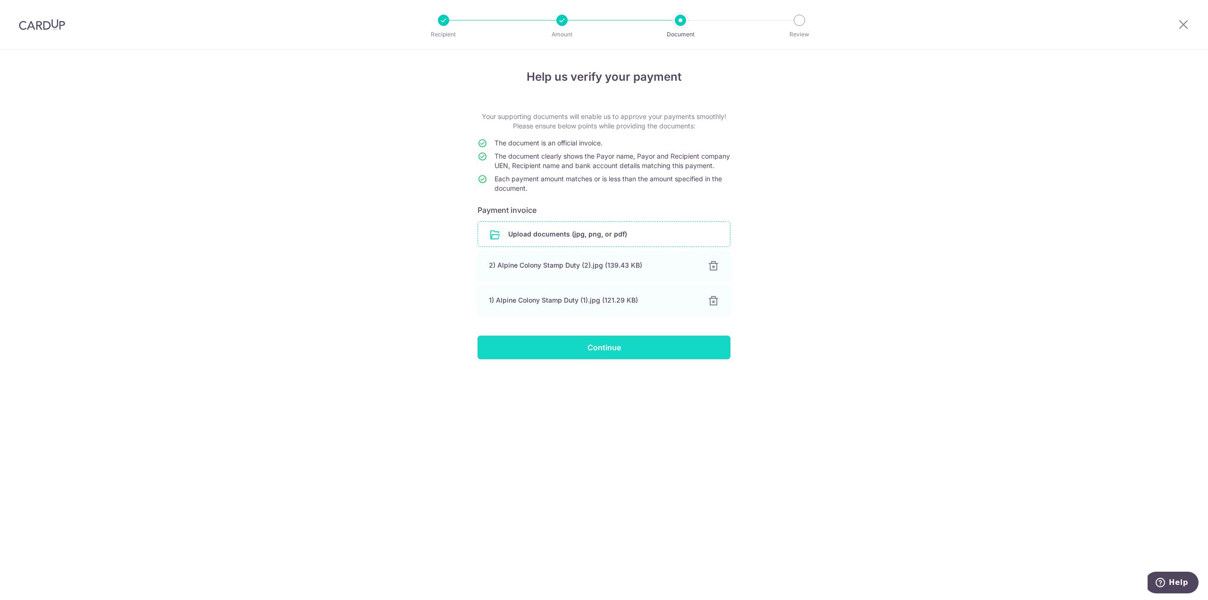
click at [602, 358] on input "Continue" at bounding box center [604, 348] width 253 height 24
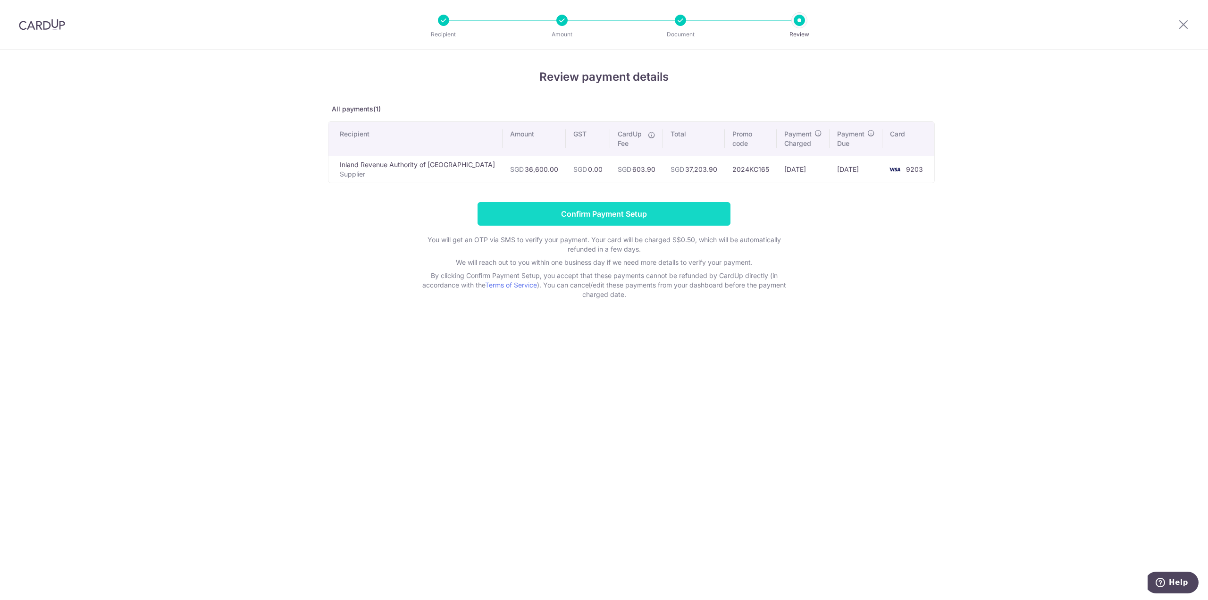
click at [675, 217] on input "Confirm Payment Setup" at bounding box center [604, 214] width 253 height 24
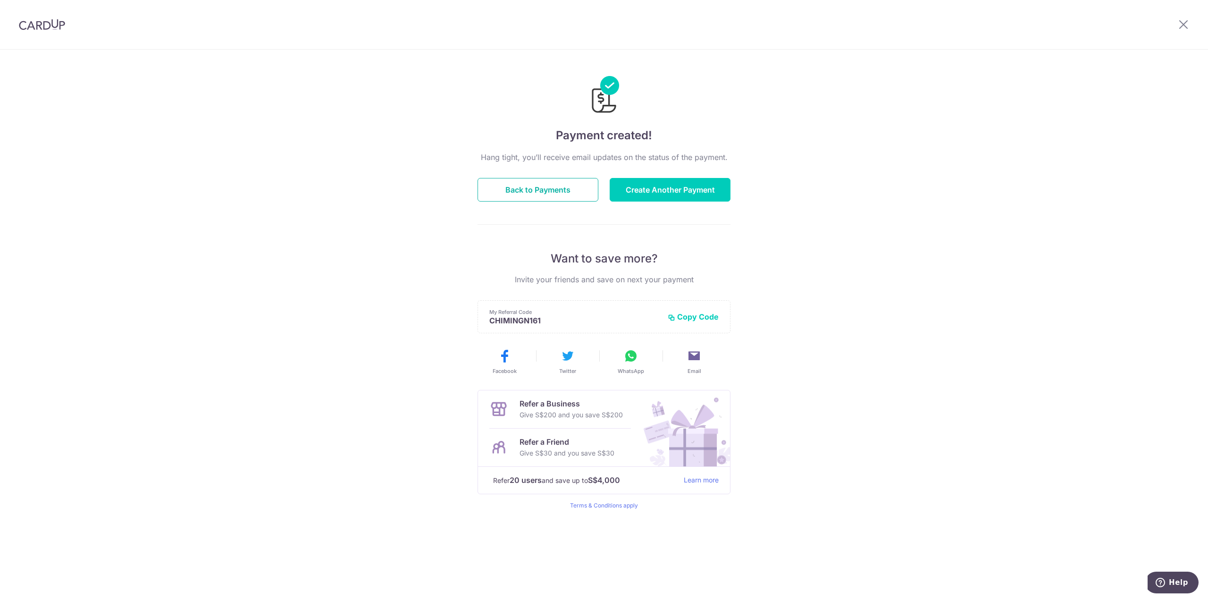
drag, startPoint x: 550, startPoint y: 192, endPoint x: 549, endPoint y: 227, distance: 34.9
click at [550, 192] on button "Back to Payments" at bounding box center [538, 190] width 121 height 24
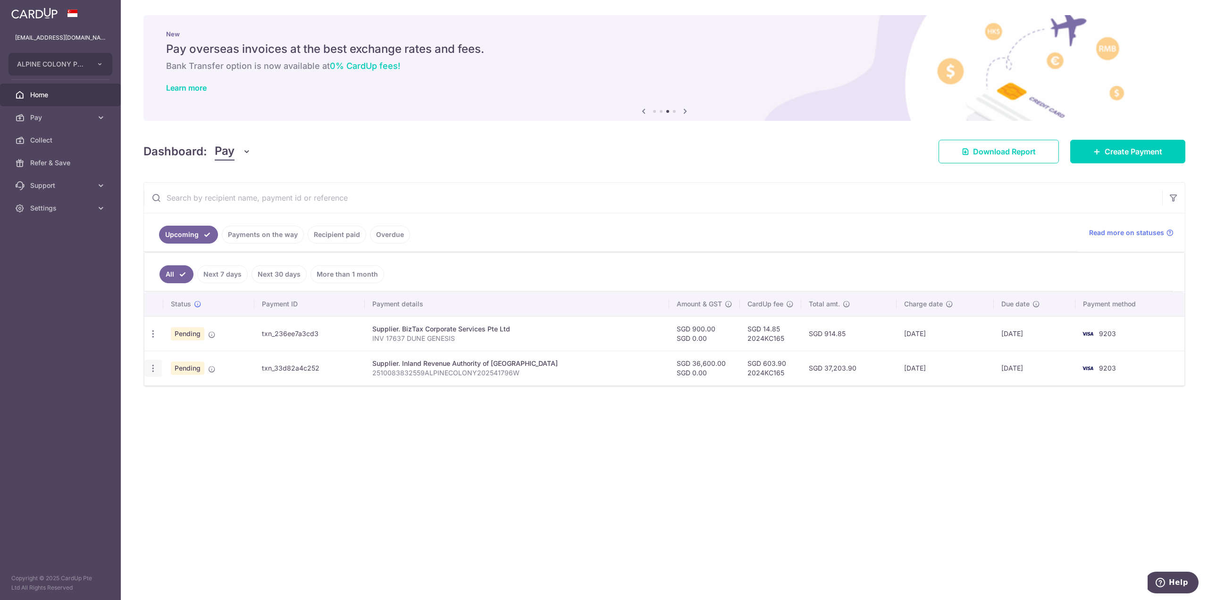
click at [155, 371] on icon "button" at bounding box center [153, 368] width 10 height 10
click at [179, 391] on span "Update payment" at bounding box center [203, 394] width 64 height 11
radio input "true"
type input "36,600.00"
type input "0.00"
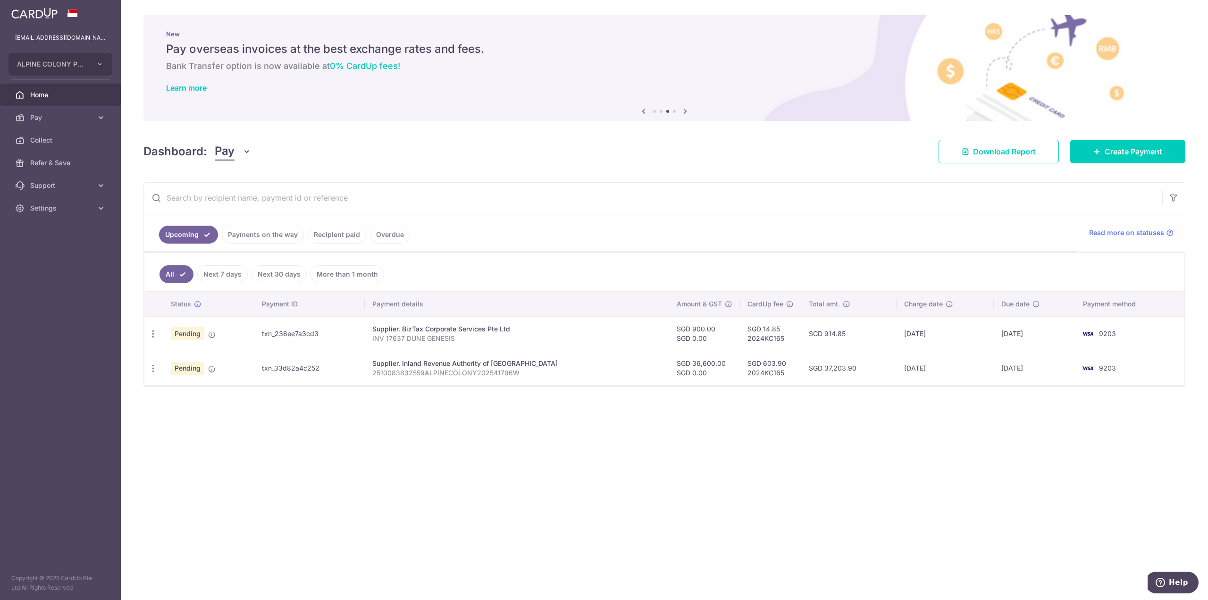
type input "17/10/2025"
type input "2510083832559ALPINECOLONY202541796W"
type input "SD CT 0719"
type input "2024KC165"
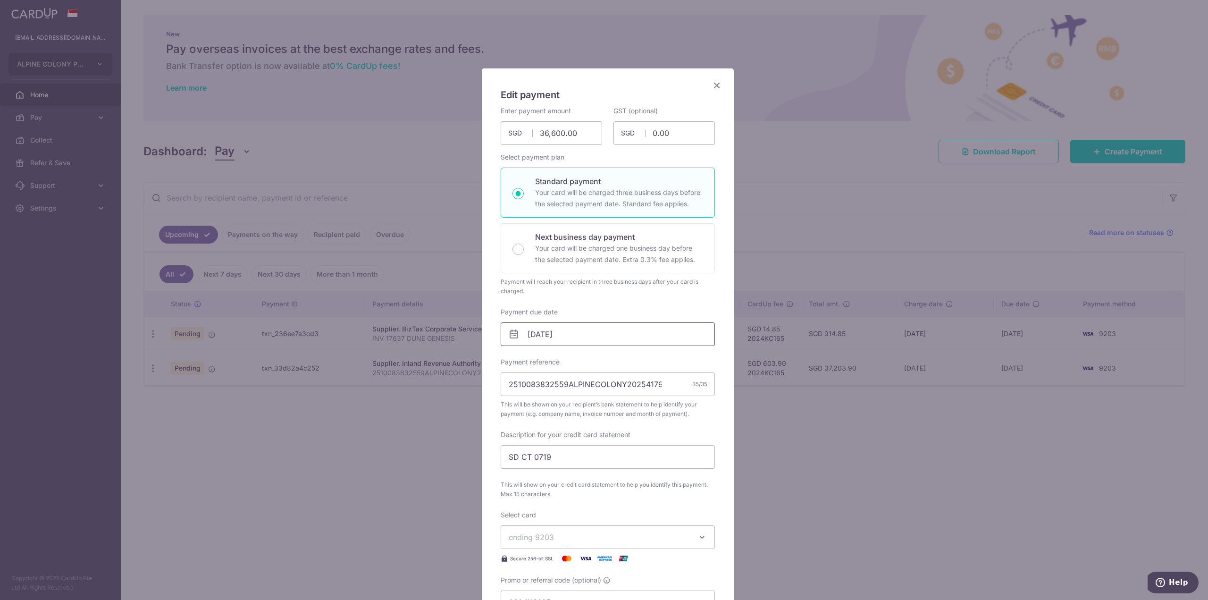
click at [622, 341] on input "17/10/2025" at bounding box center [608, 334] width 214 height 24
click at [557, 440] on link "14" at bounding box center [554, 438] width 15 height 15
type input "14/10/2025"
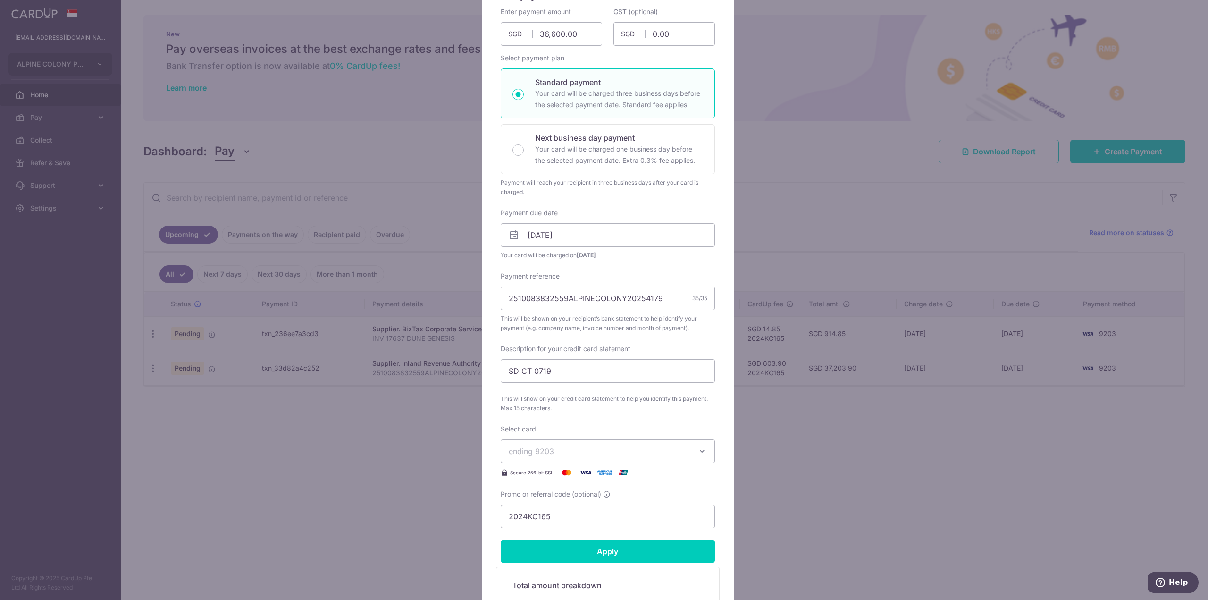
scroll to position [236, 0]
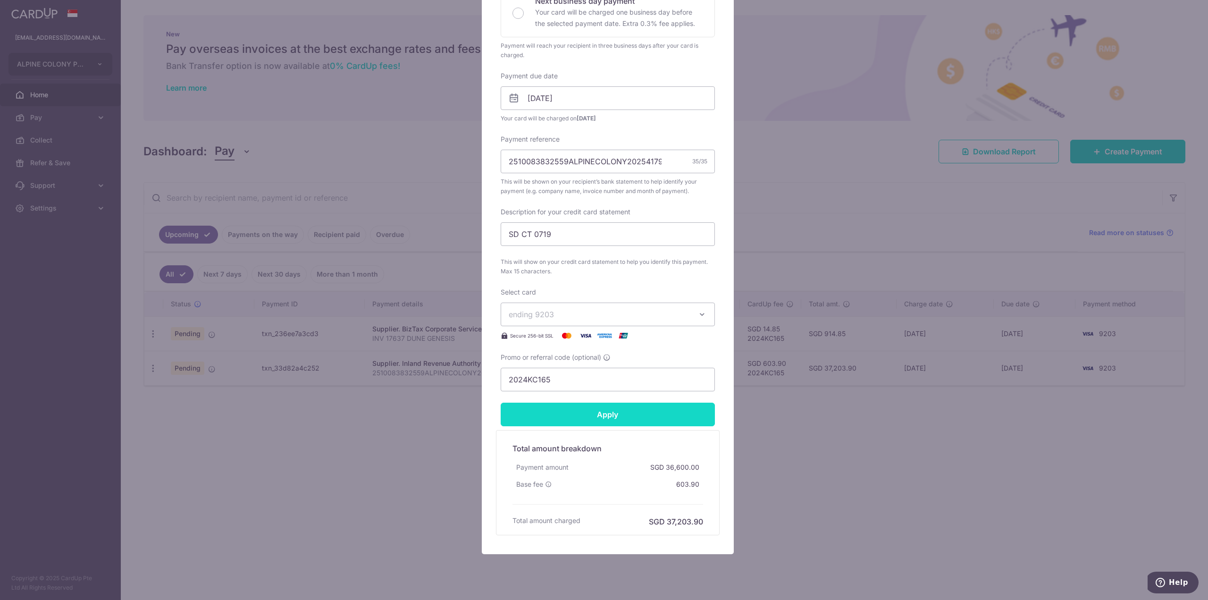
click at [600, 422] on input "Apply" at bounding box center [608, 415] width 214 height 24
type input "Successfully Applied"
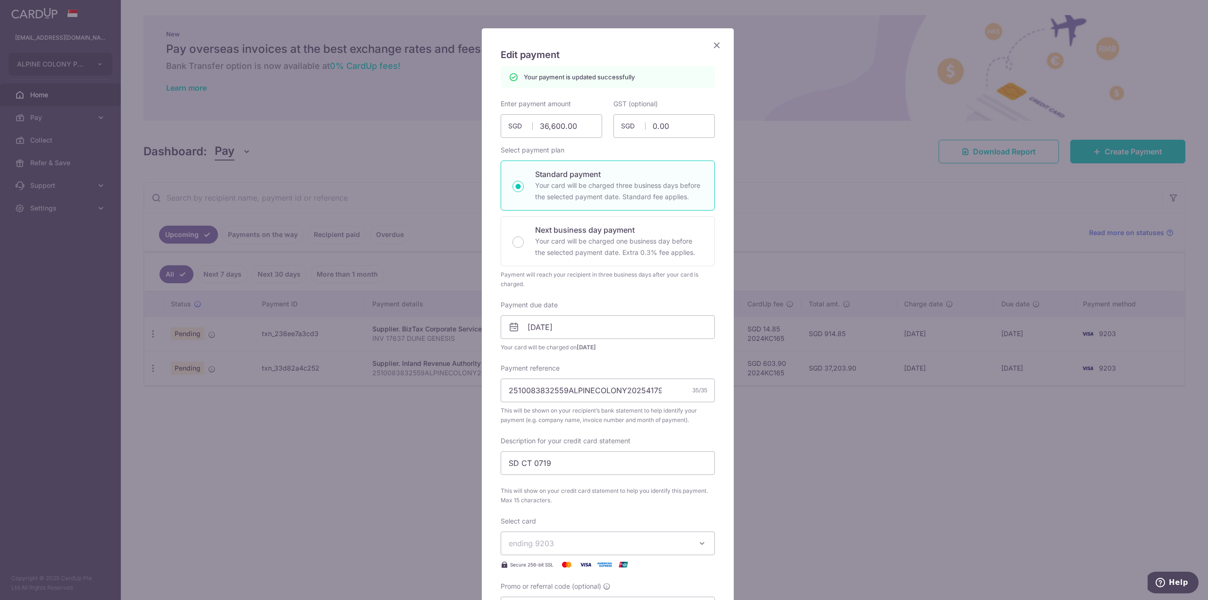
scroll to position [0, 0]
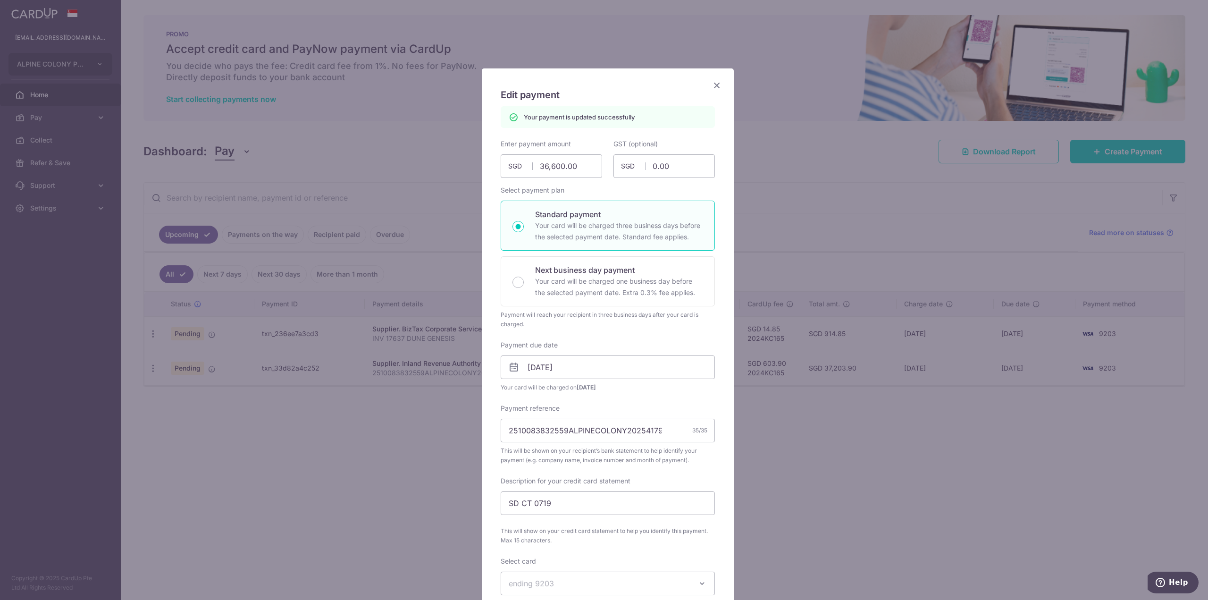
click at [717, 84] on icon "Close" at bounding box center [716, 85] width 11 height 12
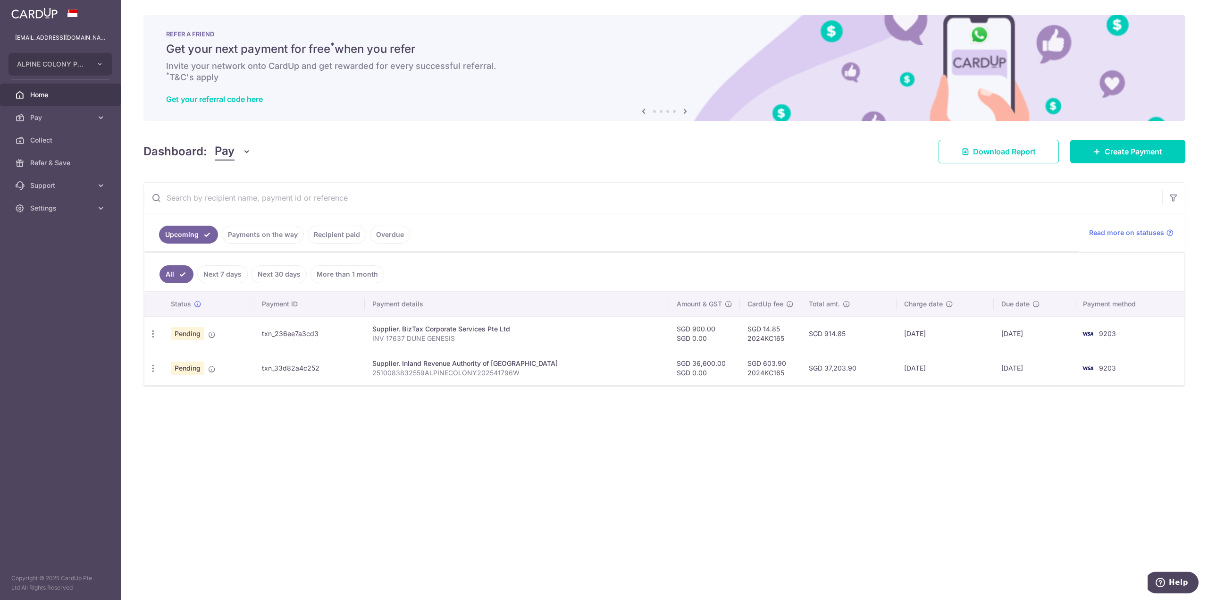
click at [705, 509] on div "× Pause Schedule Pause all future payments in this series Pause just this one p…" at bounding box center [665, 300] width 1088 height 600
click at [807, 451] on div "× Pause Schedule Pause all future payments in this series Pause just this one p…" at bounding box center [665, 300] width 1088 height 600
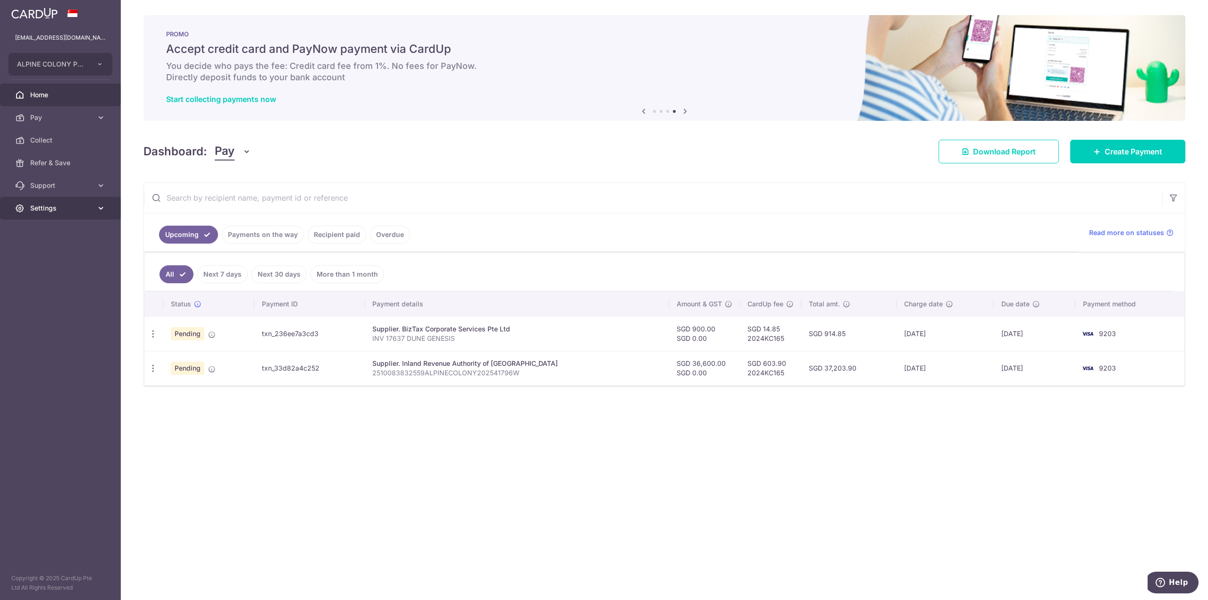
click at [71, 206] on span "Settings" at bounding box center [61, 207] width 62 height 9
click at [47, 260] on link "Logout" at bounding box center [60, 253] width 121 height 23
